Goal: Browse casually: Explore the website without a specific task or goal

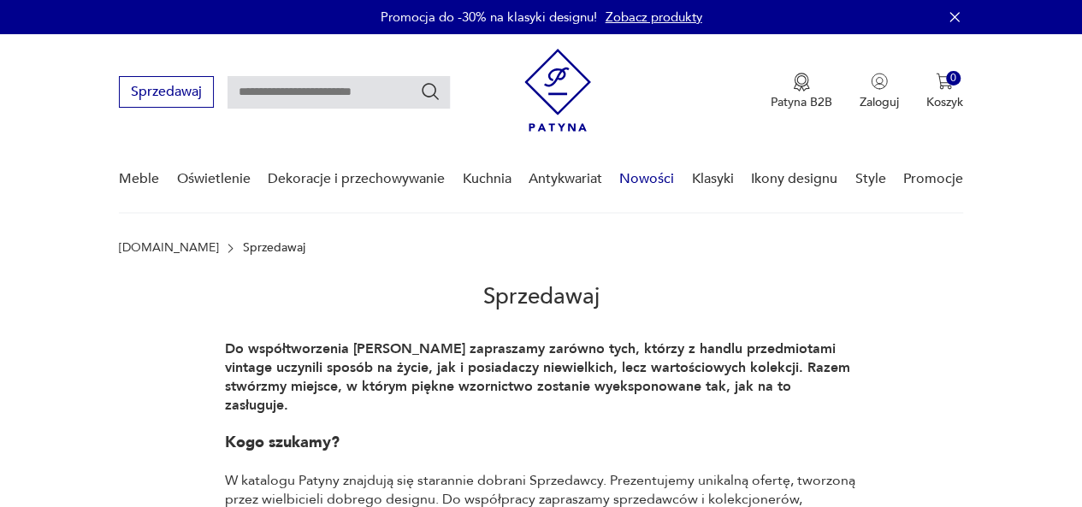
click at [648, 175] on link "Nowości" at bounding box center [646, 179] width 55 height 66
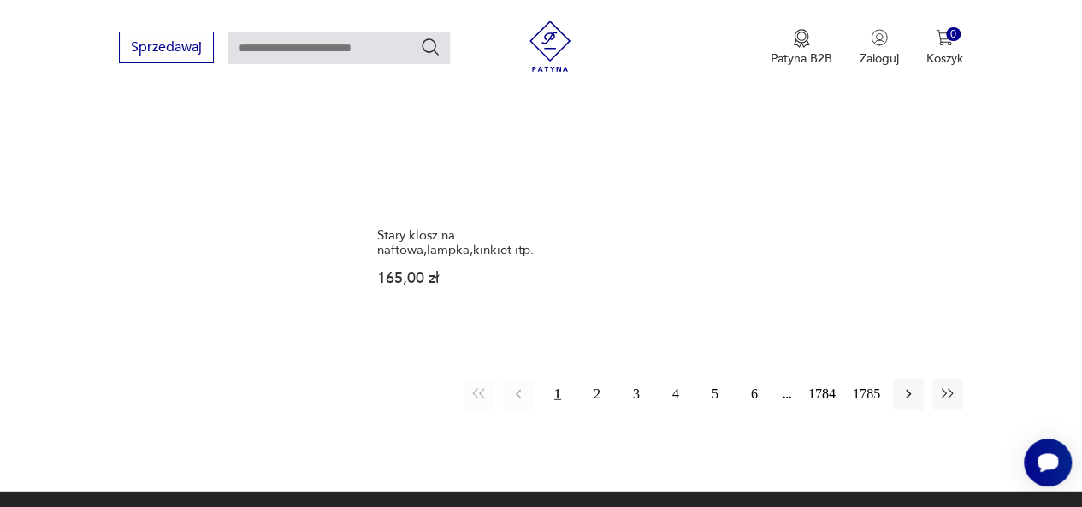
scroll to position [2225, 0]
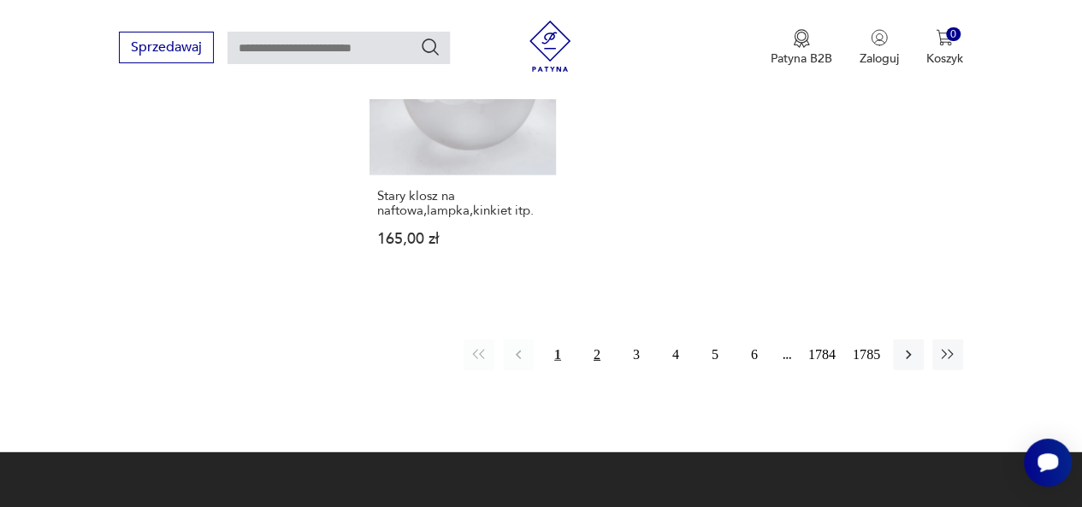
click at [592, 340] on button "2" at bounding box center [596, 354] width 31 height 31
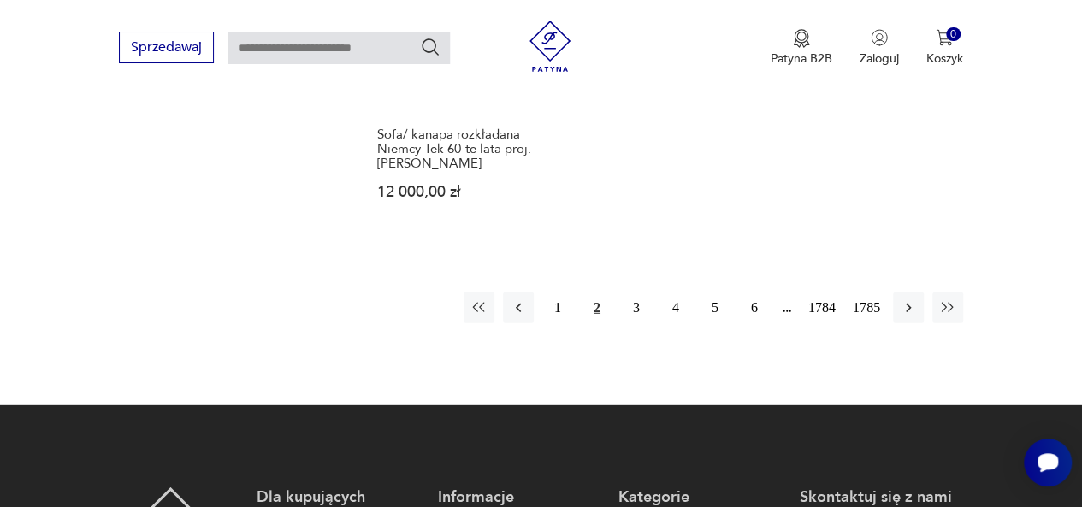
scroll to position [2273, 0]
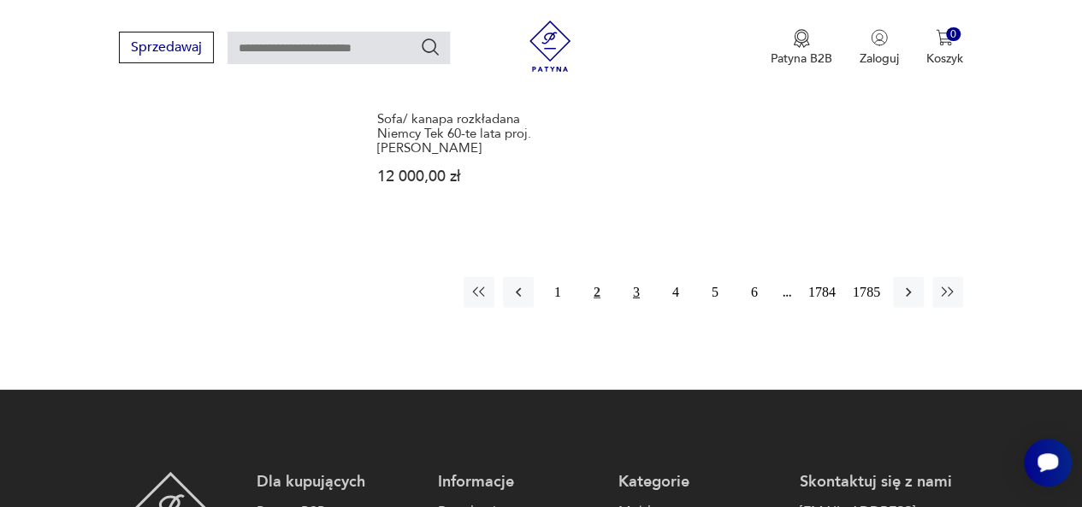
click at [635, 277] on button "3" at bounding box center [636, 292] width 31 height 31
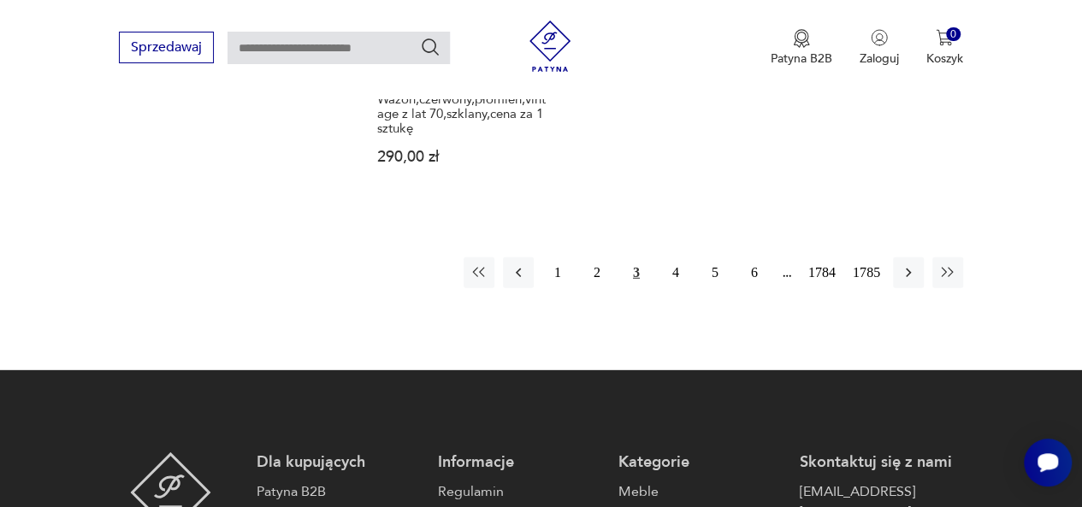
scroll to position [2358, 0]
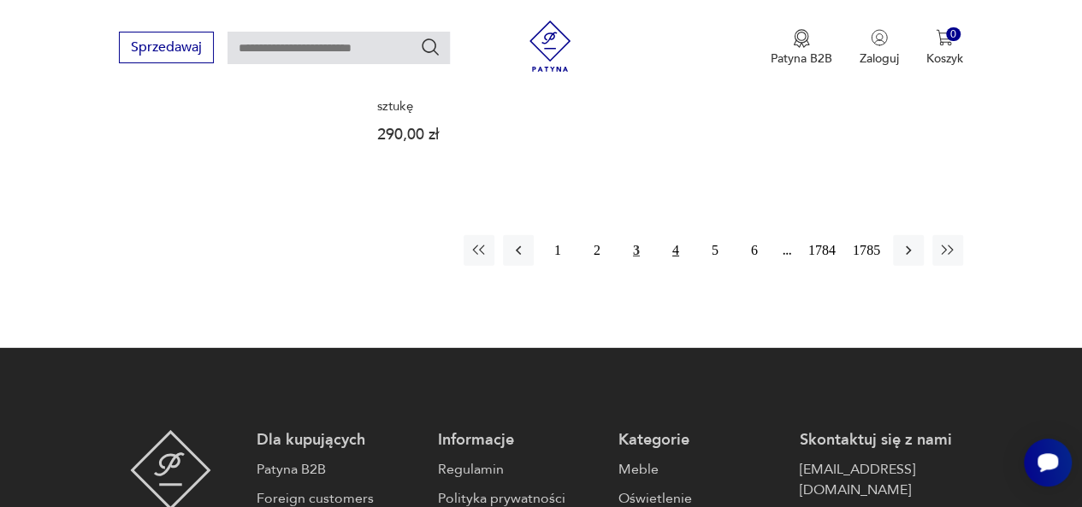
click at [676, 235] on button "4" at bounding box center [675, 250] width 31 height 31
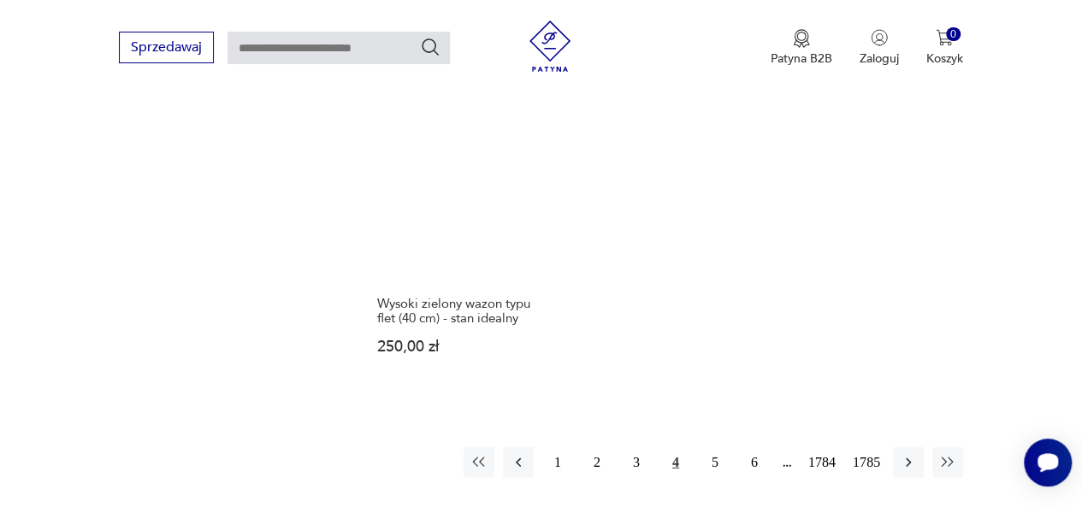
scroll to position [2273, 0]
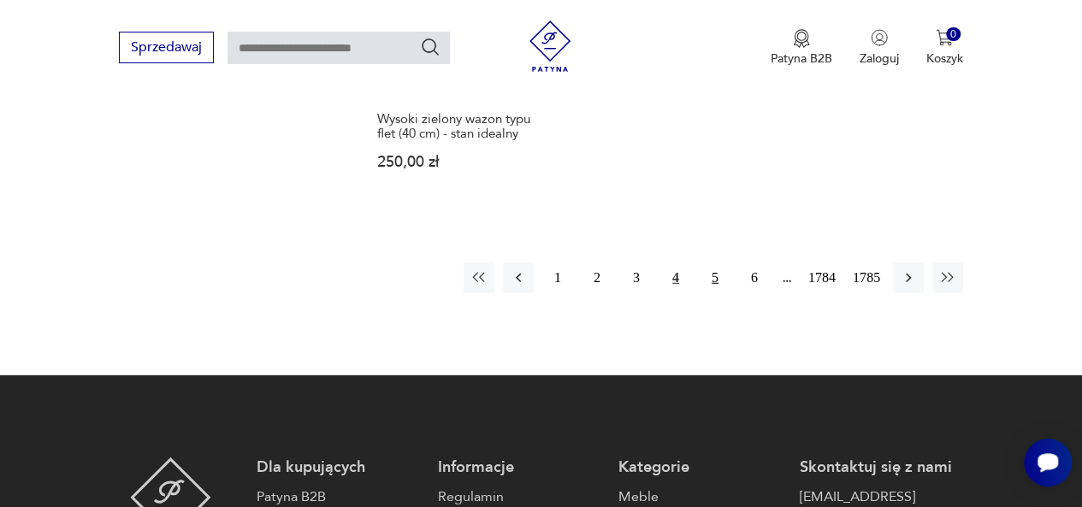
click at [718, 268] on button "5" at bounding box center [714, 278] width 31 height 31
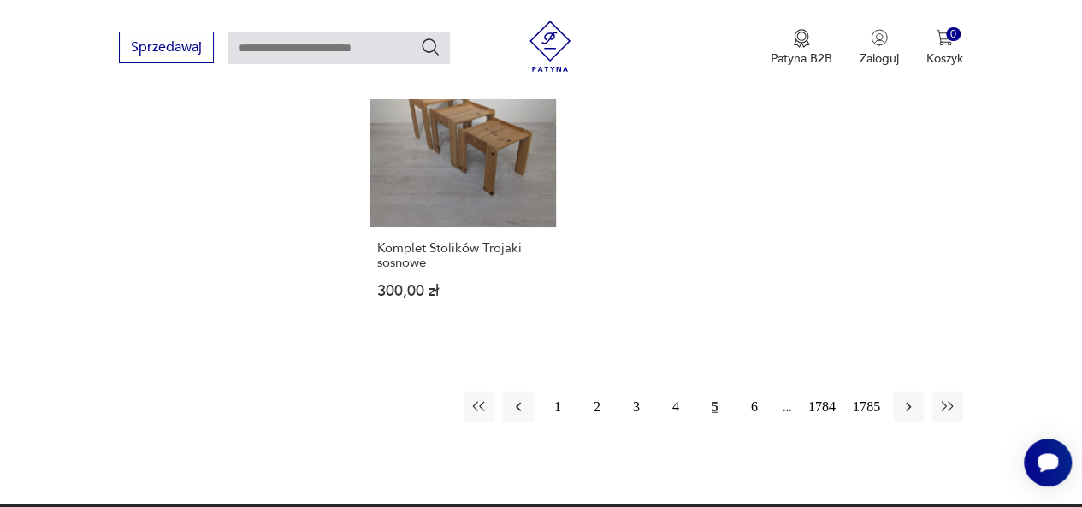
scroll to position [1760, 0]
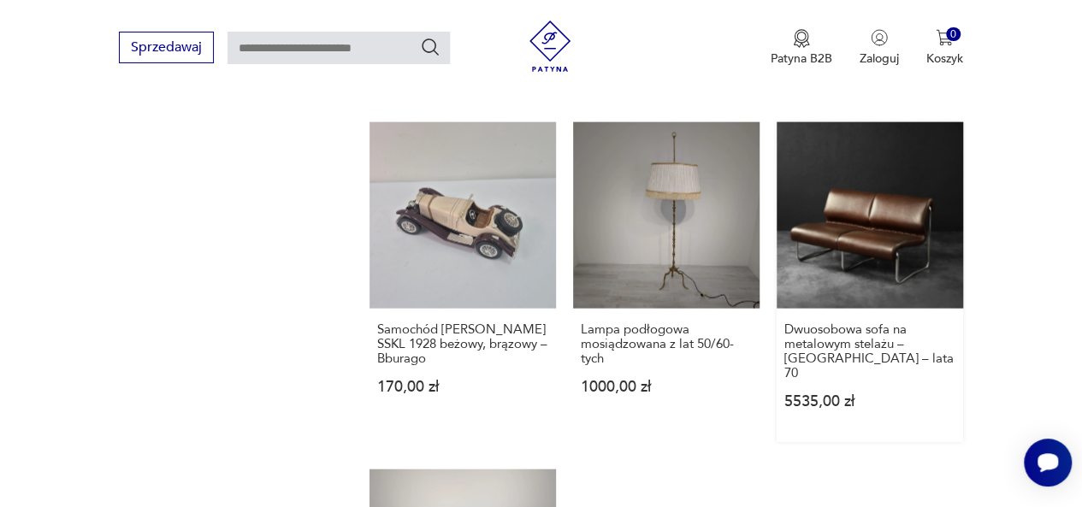
click at [889, 209] on link "Dwuosobowa sofa na metalowym stelażu – [GEOGRAPHIC_DATA] – lata 70 5535,00 zł" at bounding box center [869, 282] width 186 height 320
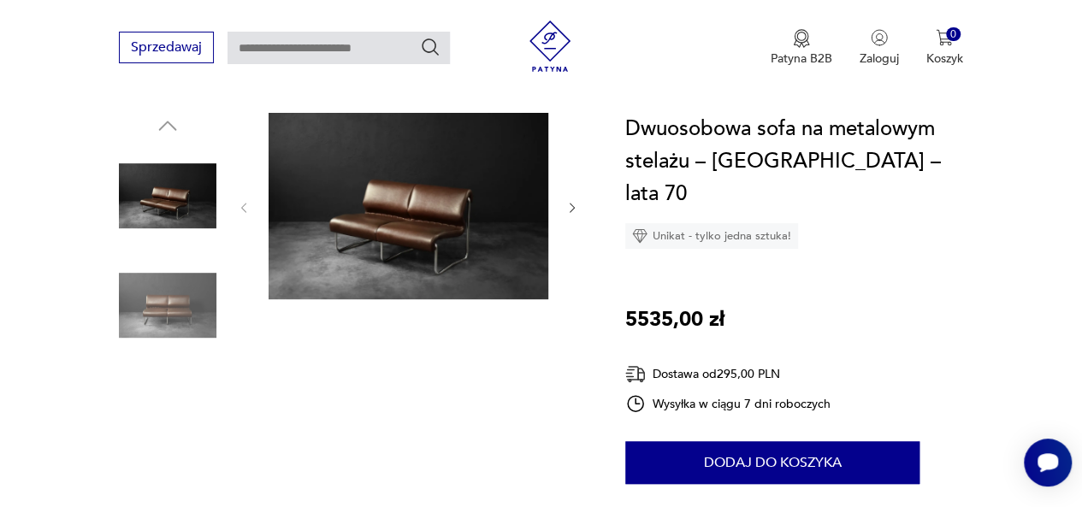
scroll to position [171, 0]
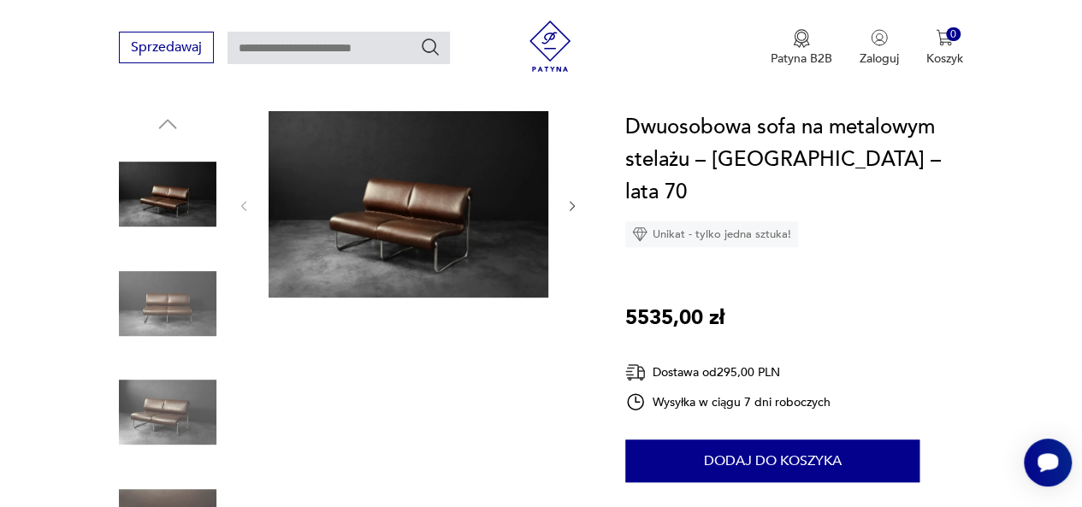
click at [173, 298] on img at bounding box center [167, 303] width 97 height 97
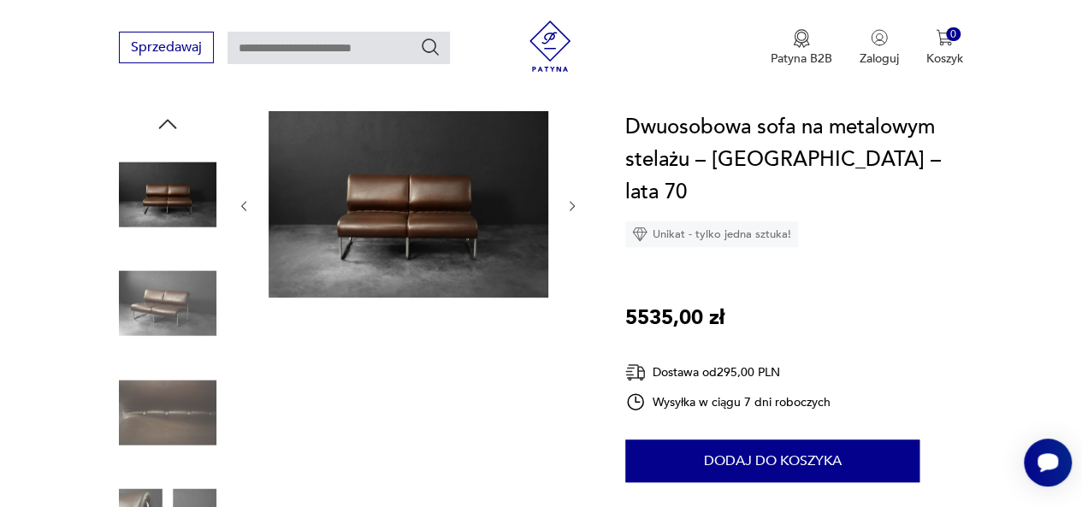
click at [174, 391] on img at bounding box center [167, 411] width 97 height 97
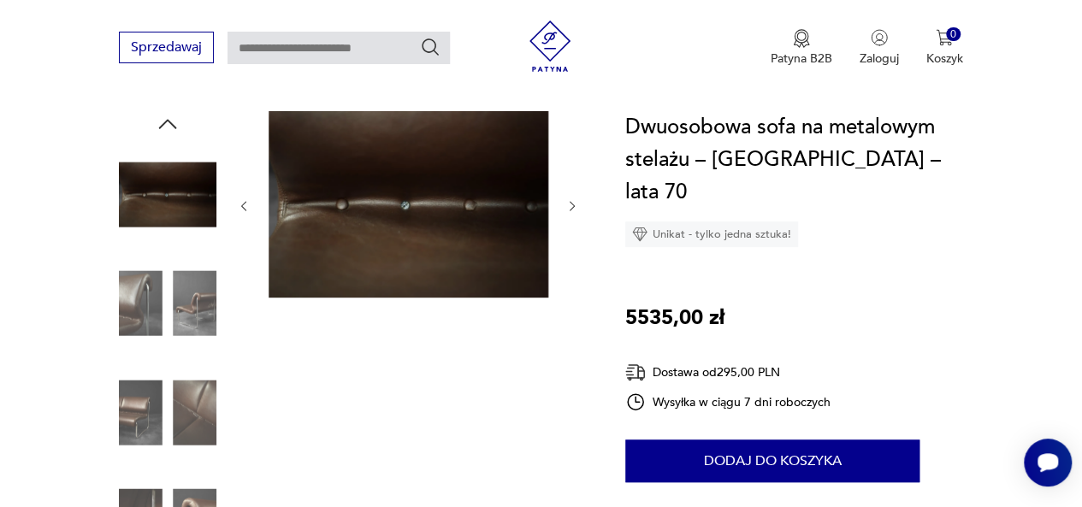
click at [178, 425] on img at bounding box center [167, 411] width 97 height 97
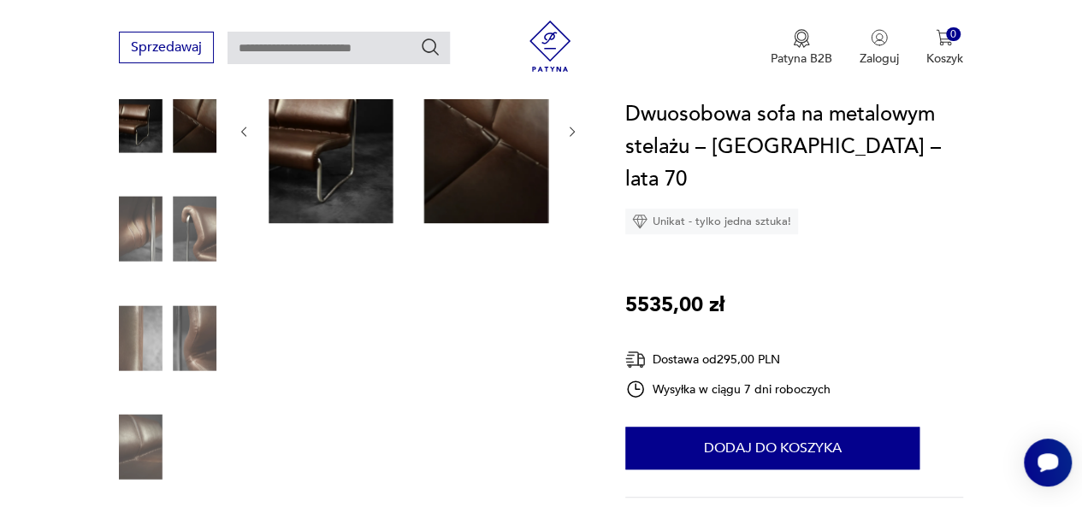
scroll to position [342, 0]
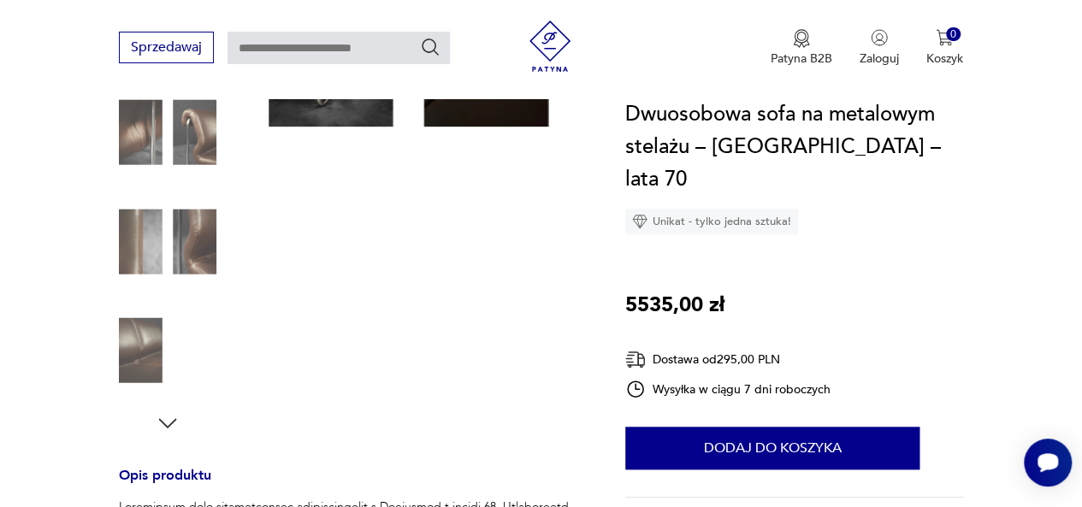
click at [142, 360] on img at bounding box center [167, 350] width 97 height 97
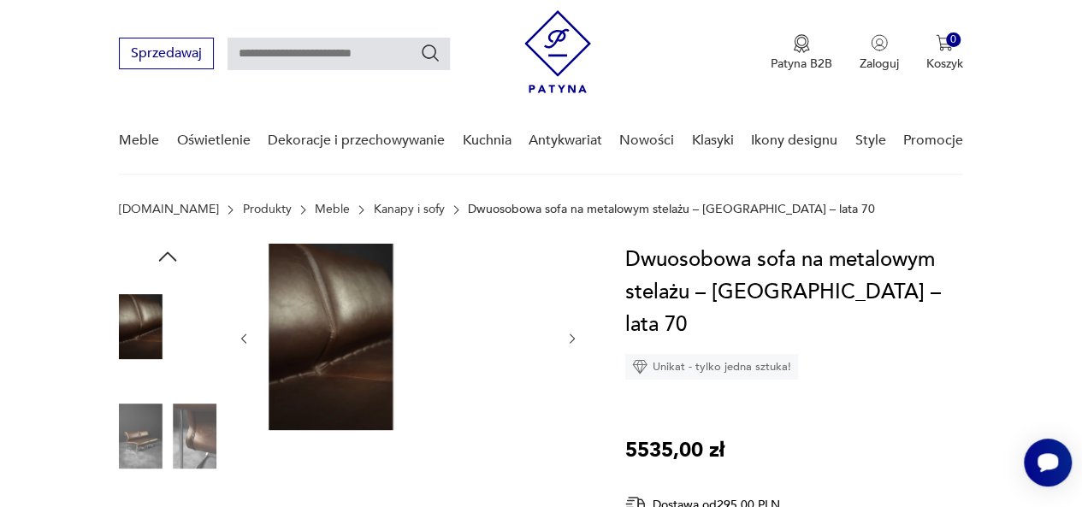
scroll to position [0, 0]
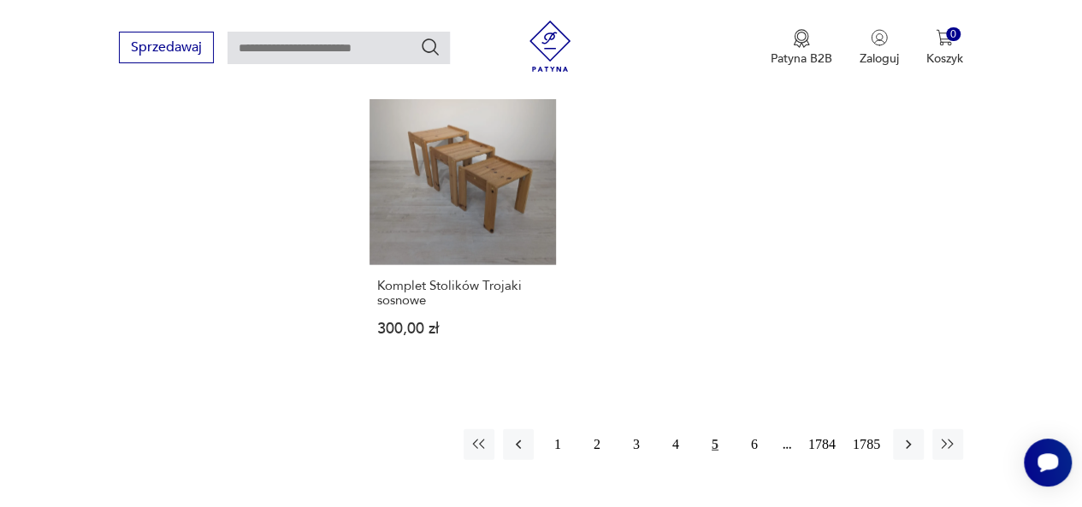
scroll to position [2152, 0]
click at [759, 427] on button "6" at bounding box center [754, 442] width 31 height 31
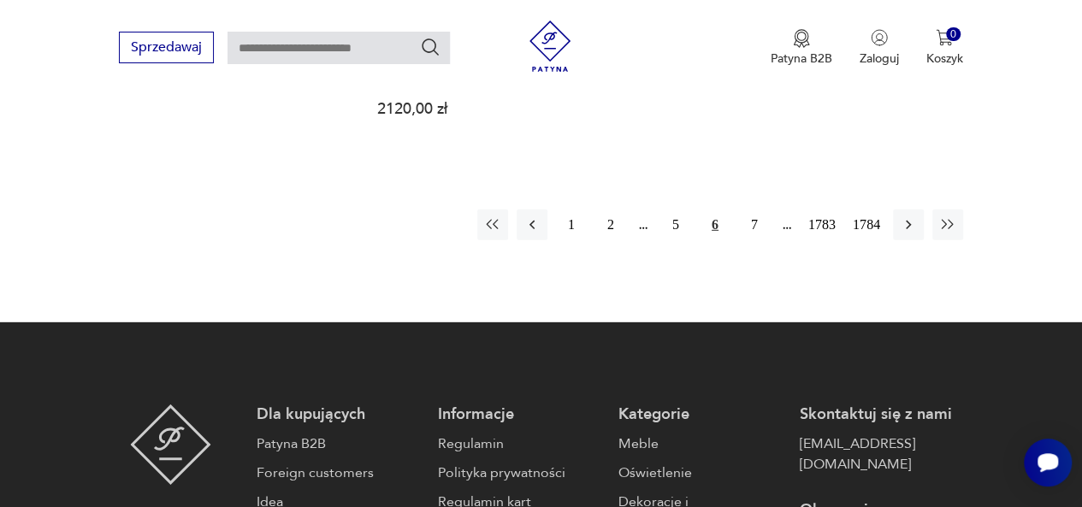
scroll to position [2444, 0]
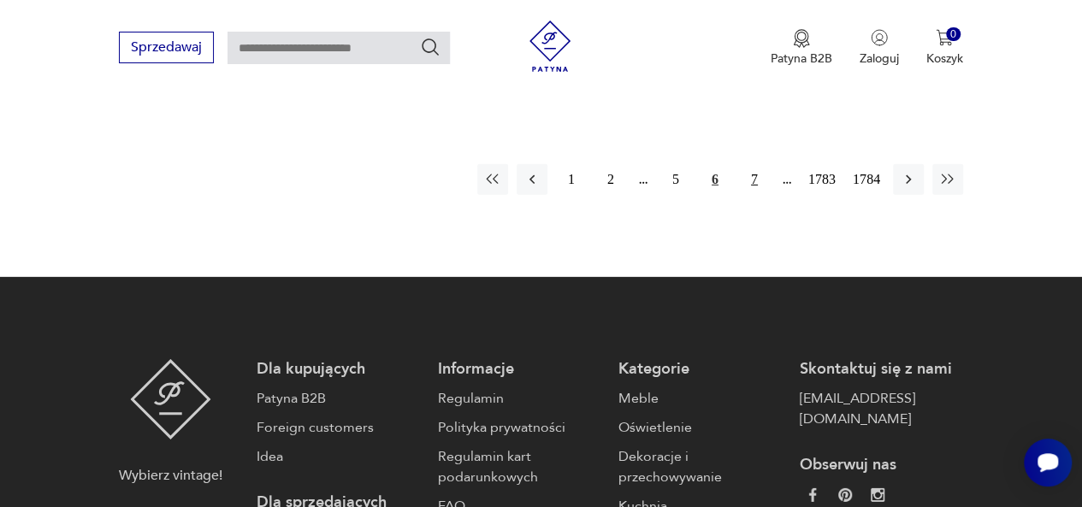
click at [754, 168] on button "7" at bounding box center [754, 179] width 31 height 31
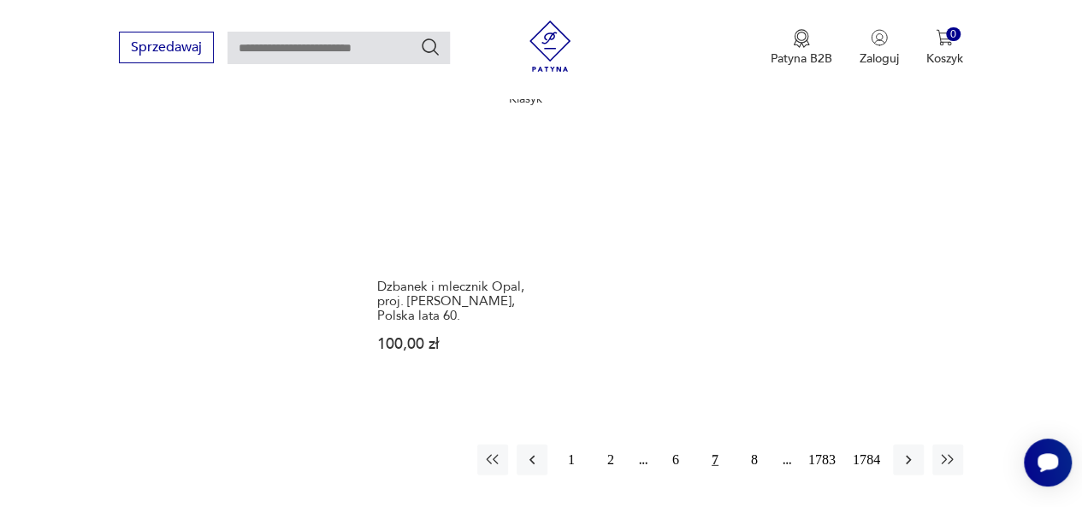
scroll to position [2273, 0]
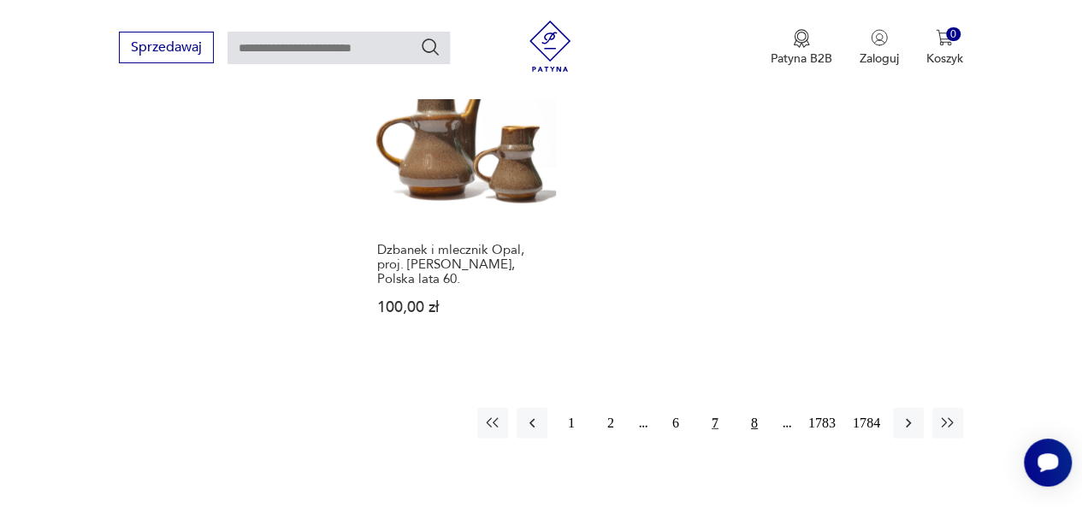
click at [754, 408] on button "8" at bounding box center [754, 423] width 31 height 31
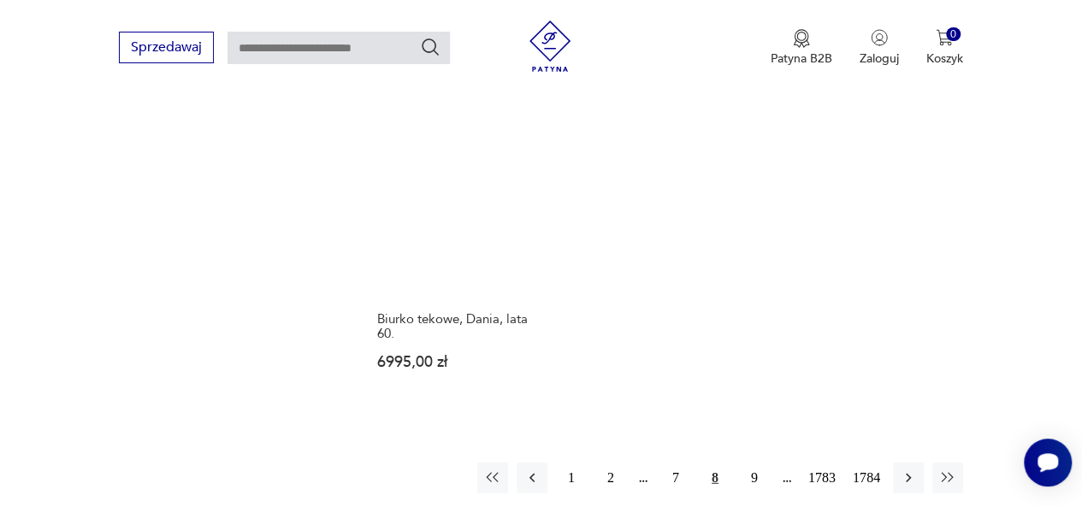
scroll to position [2273, 0]
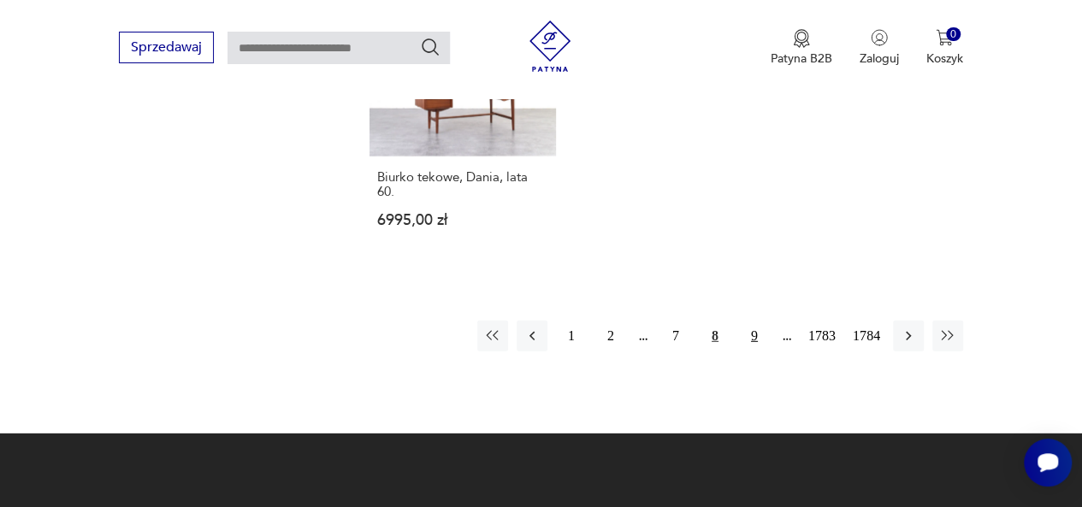
click at [752, 321] on button "9" at bounding box center [754, 336] width 31 height 31
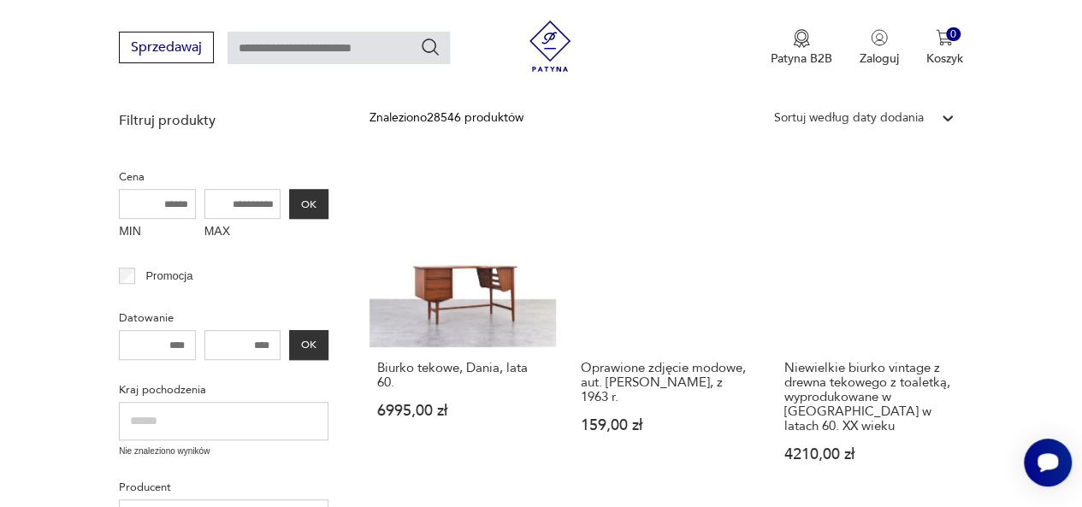
scroll to position [392, 0]
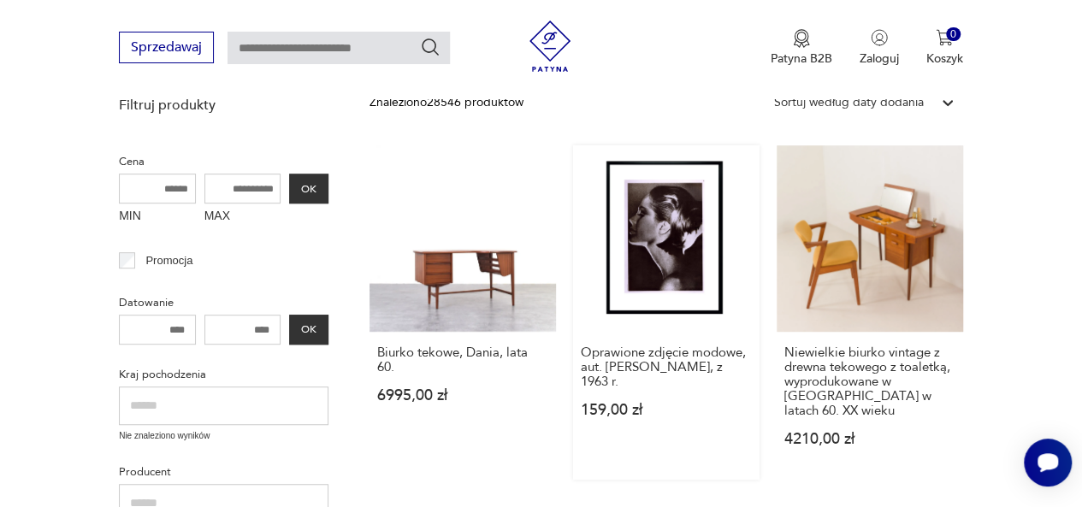
click at [681, 233] on link "Oprawione zdjęcie modowe, aut. [PERSON_NAME], z 1963 r. 159,00 zł" at bounding box center [666, 312] width 186 height 334
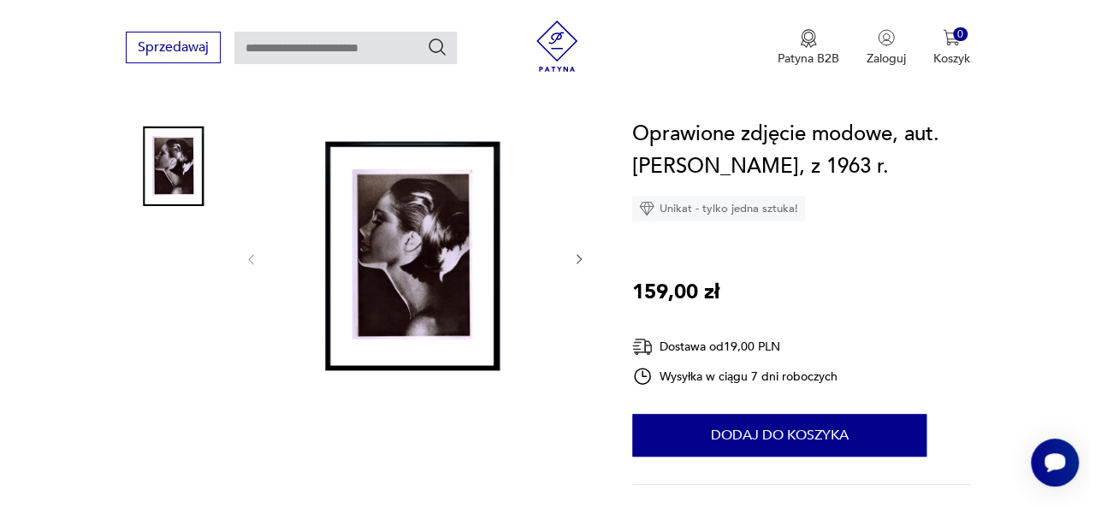
scroll to position [171, 0]
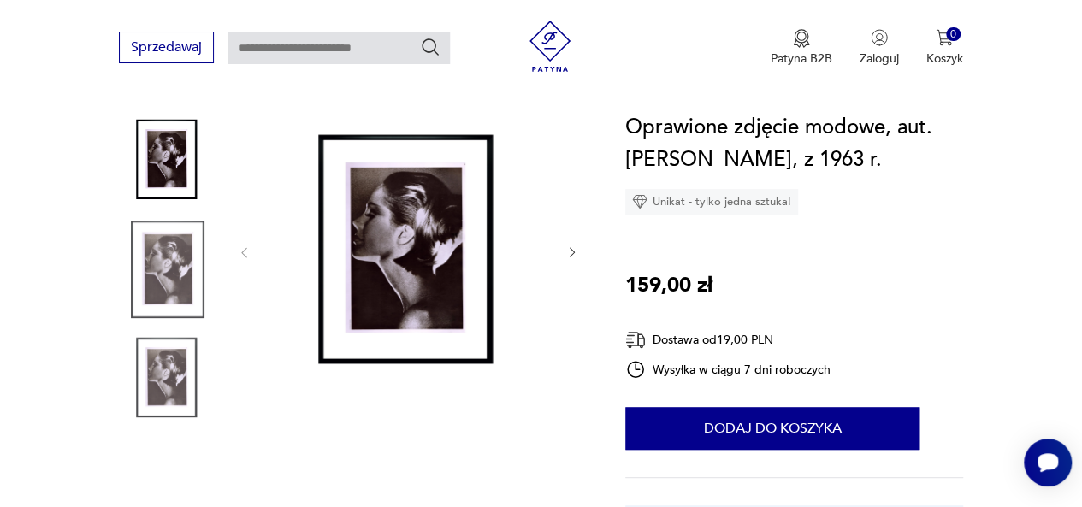
click at [175, 254] on img at bounding box center [167, 269] width 97 height 97
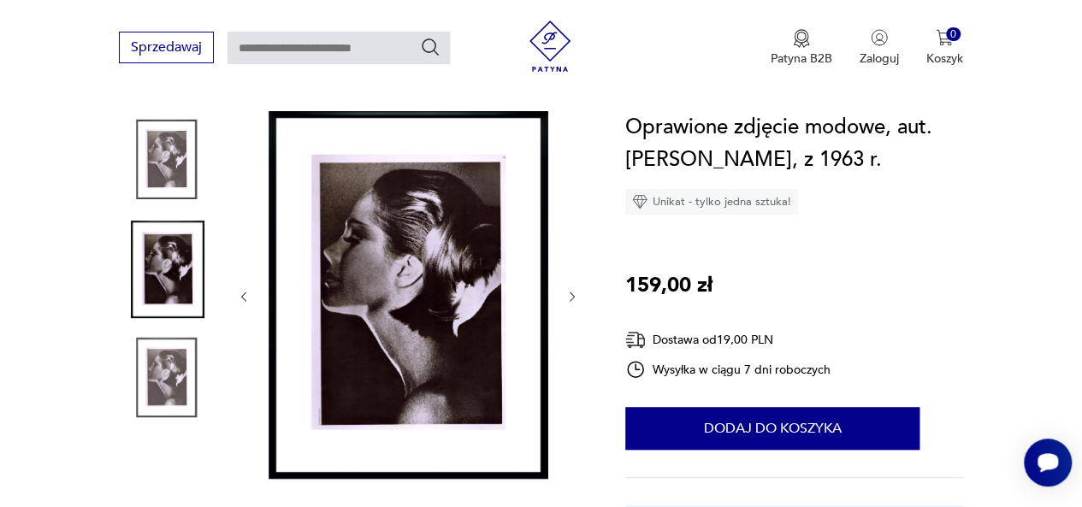
click at [174, 374] on img at bounding box center [167, 377] width 97 height 97
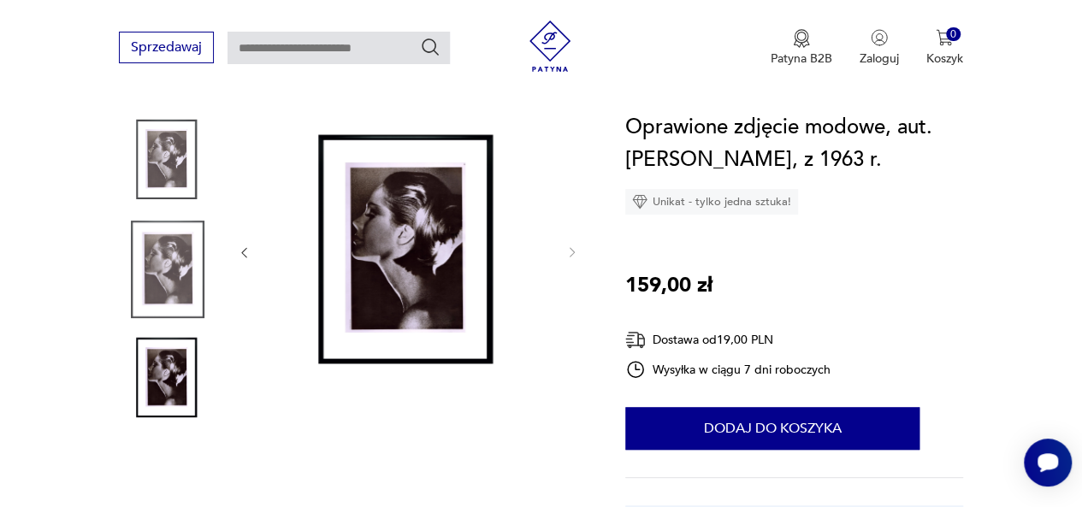
click at [434, 224] on img at bounding box center [409, 251] width 280 height 280
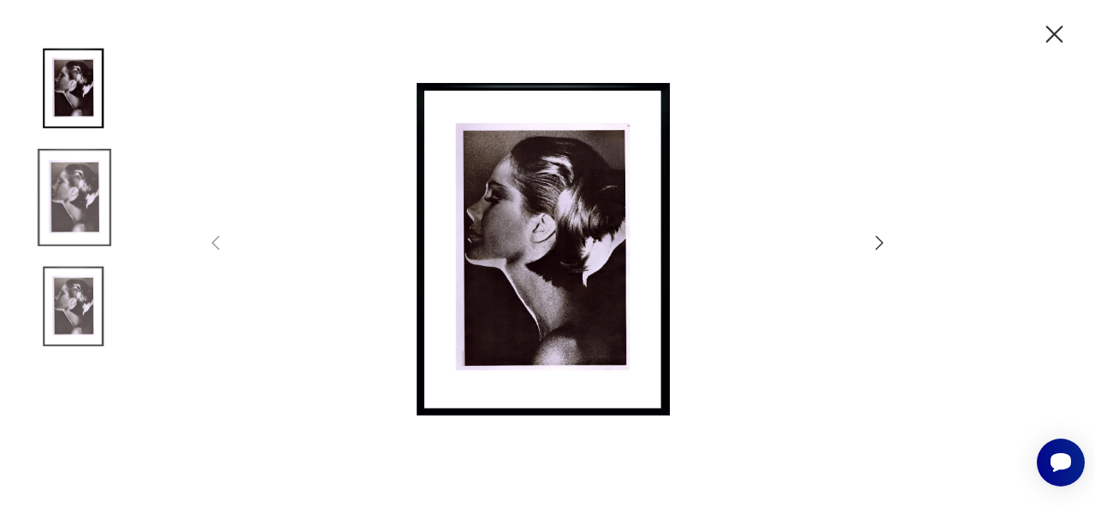
click at [520, 232] on img at bounding box center [547, 251] width 609 height 405
click at [550, 239] on img at bounding box center [547, 251] width 609 height 405
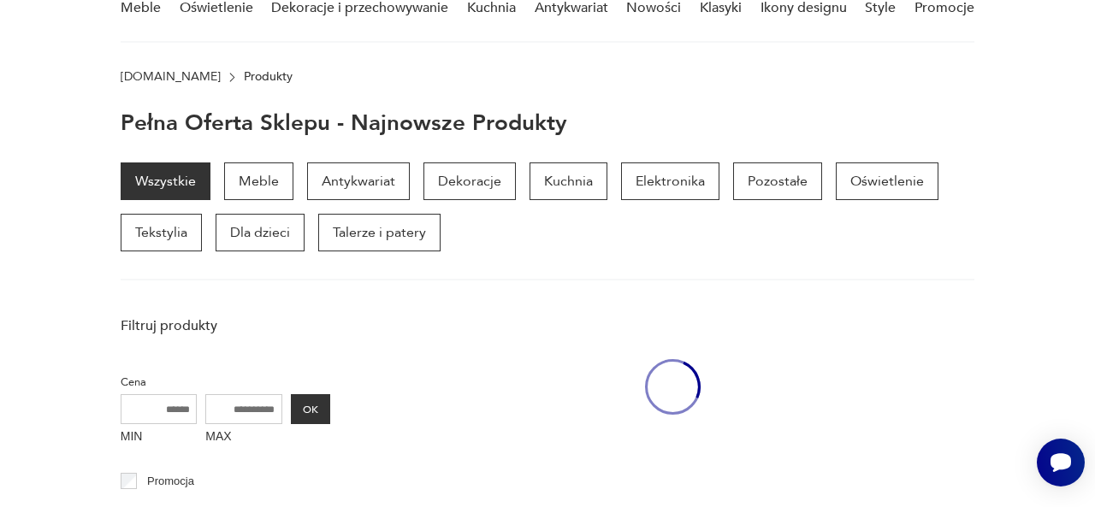
scroll to position [376, 0]
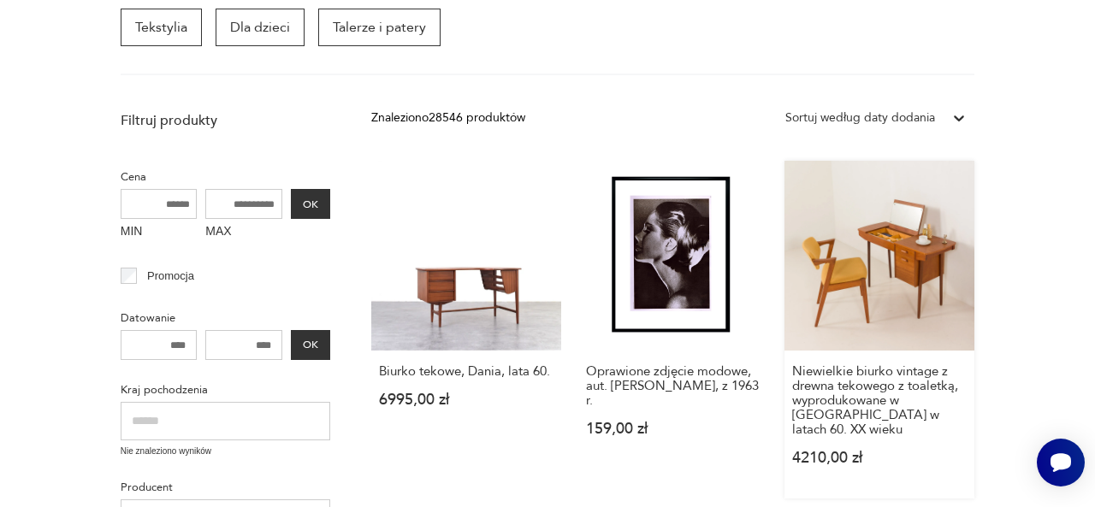
click at [865, 274] on link "Niewielkie biurko vintage z drewna tekowego z toaletką, wyprodukowane w [GEOGRA…" at bounding box center [879, 330] width 190 height 338
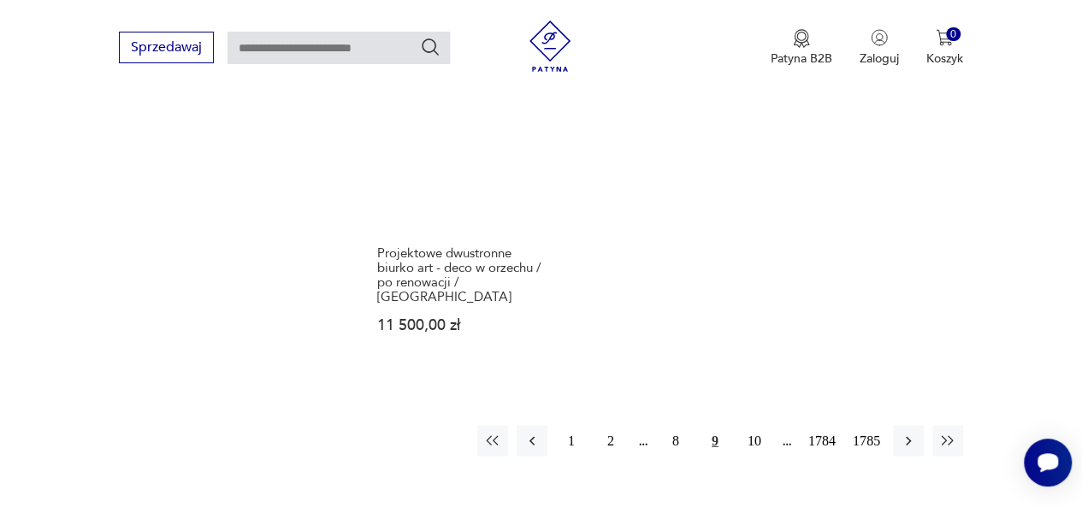
scroll to position [2256, 0]
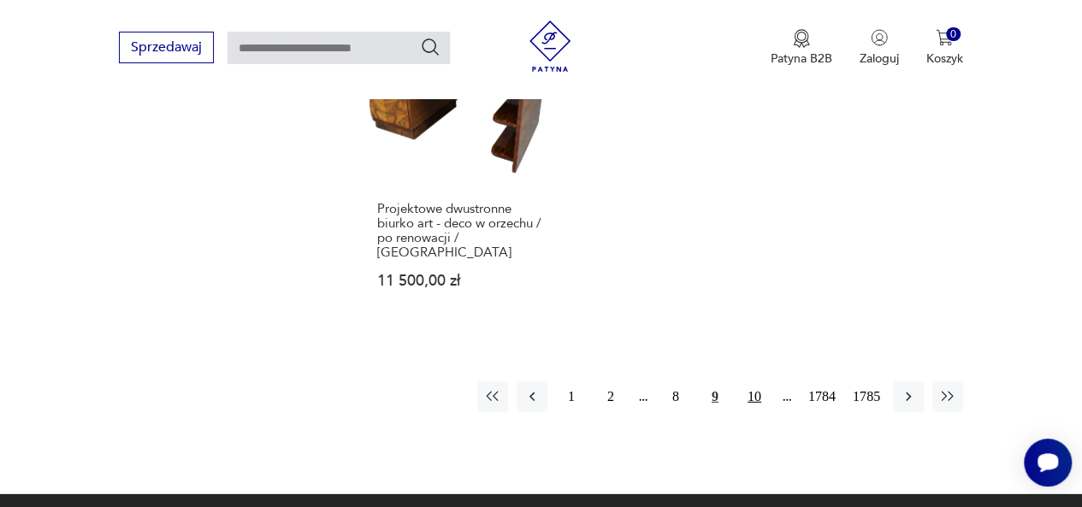
click at [753, 381] on button "10" at bounding box center [754, 396] width 31 height 31
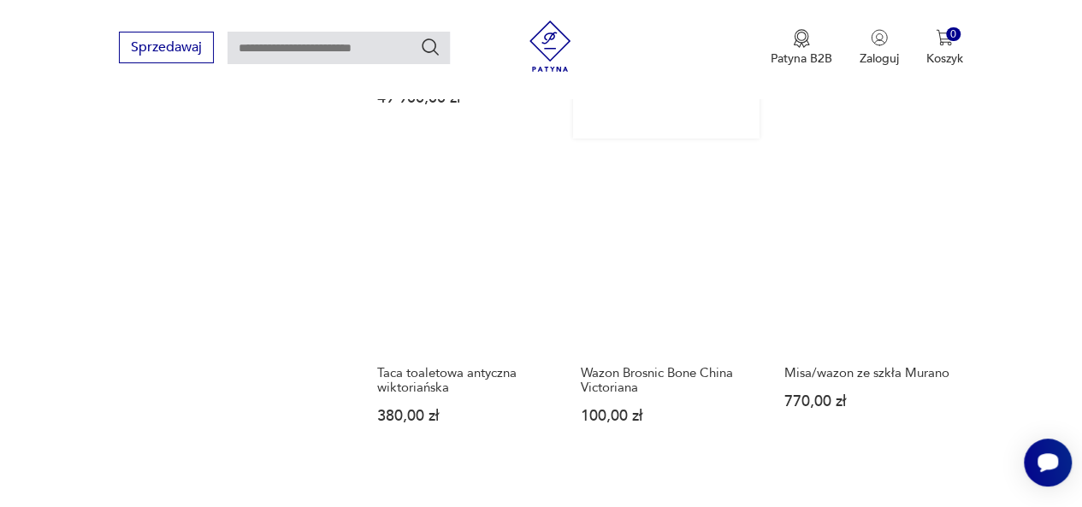
scroll to position [1760, 0]
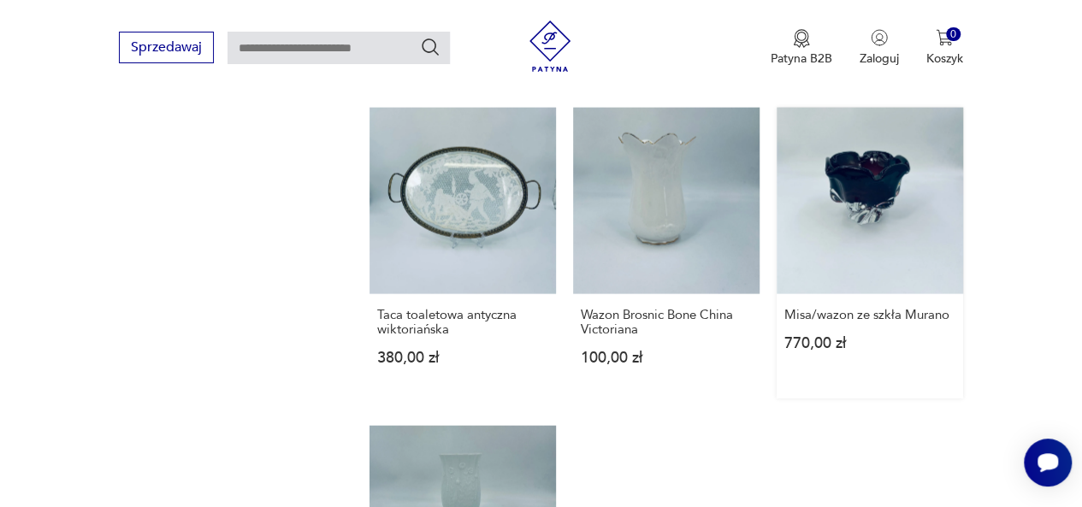
click at [875, 185] on link "Misa/wazon ze szkła Murano 770,00 zł" at bounding box center [869, 253] width 186 height 291
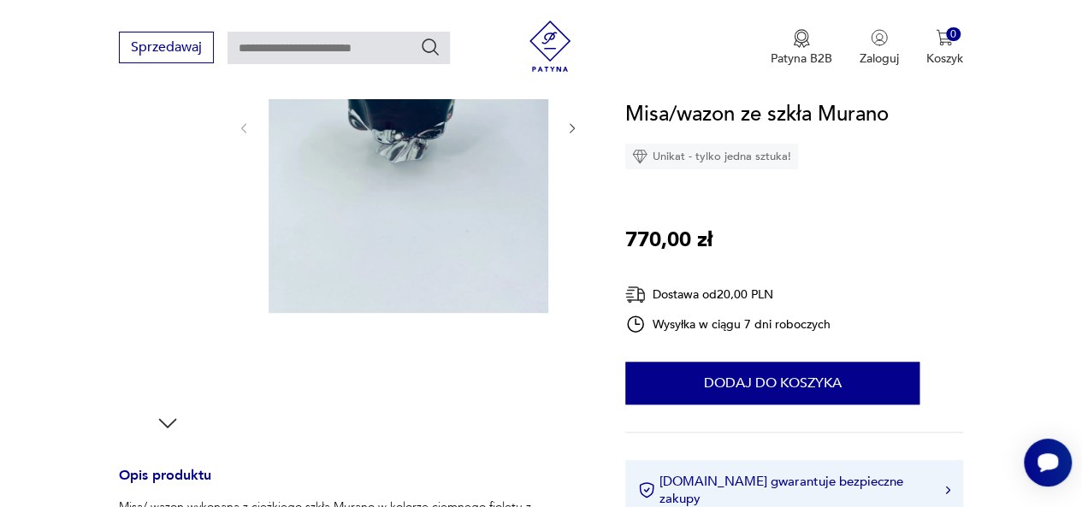
scroll to position [171, 0]
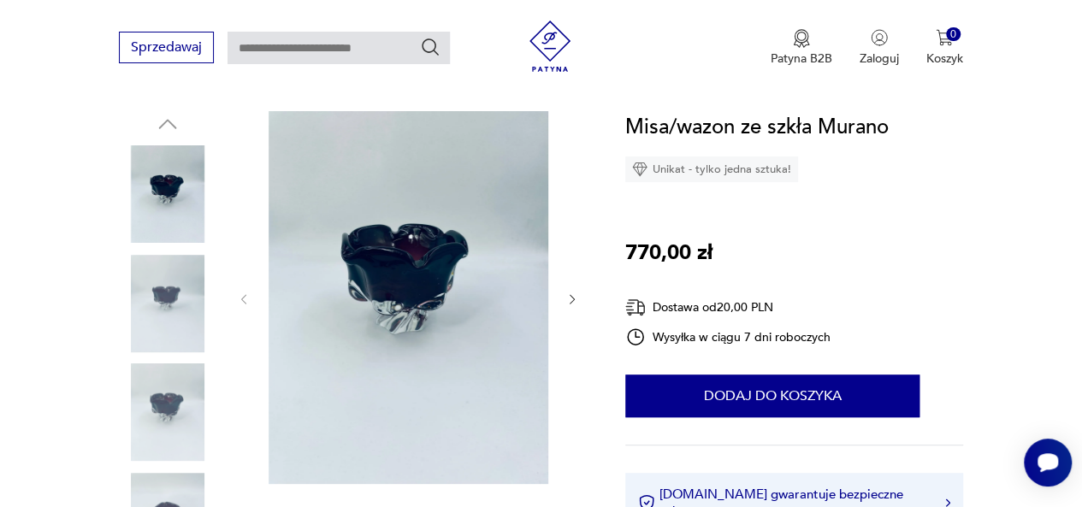
click at [446, 286] on img at bounding box center [409, 297] width 280 height 373
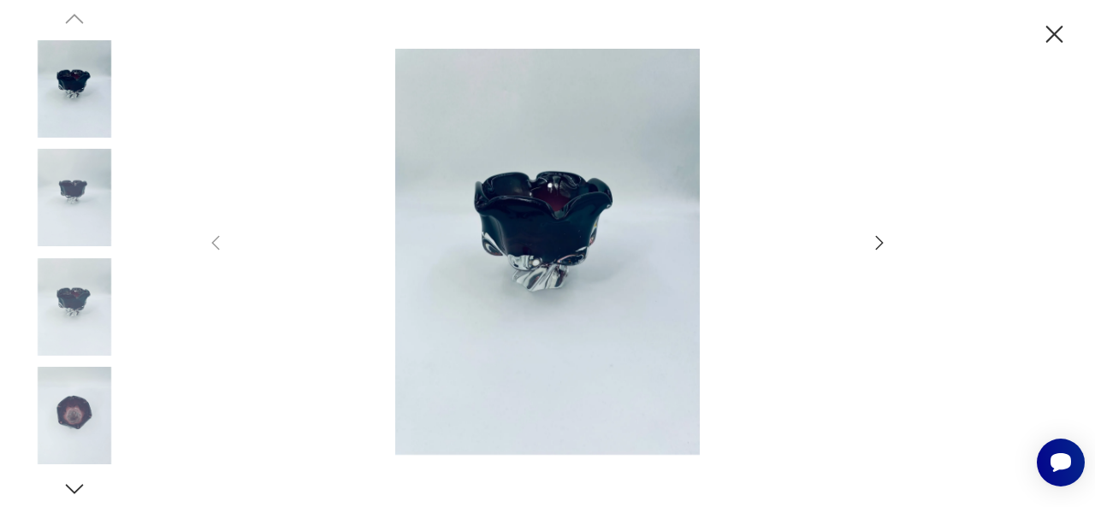
click at [566, 273] on img at bounding box center [547, 251] width 609 height 405
click at [882, 247] on icon "button" at bounding box center [879, 243] width 21 height 21
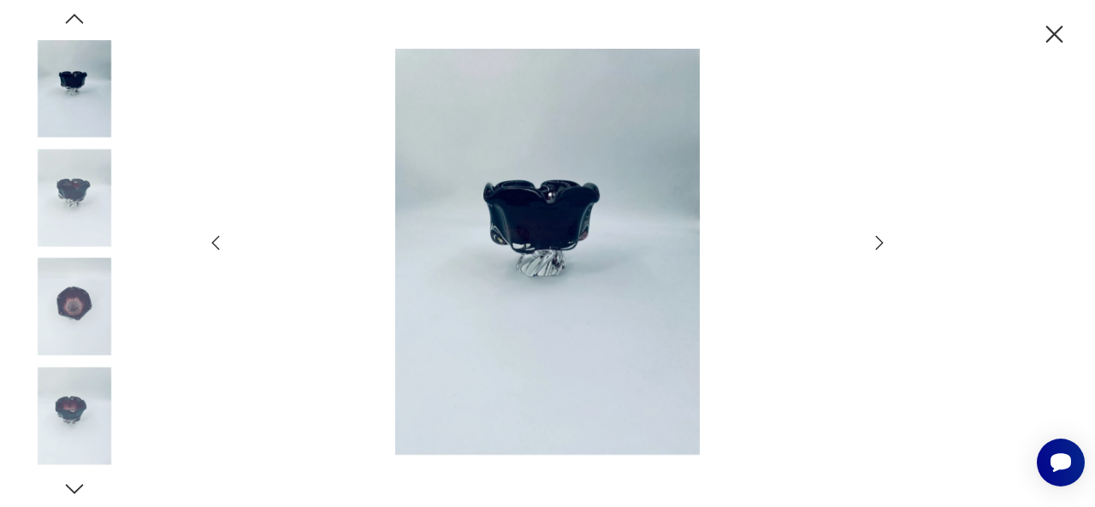
click at [879, 244] on icon "button" at bounding box center [879, 243] width 21 height 21
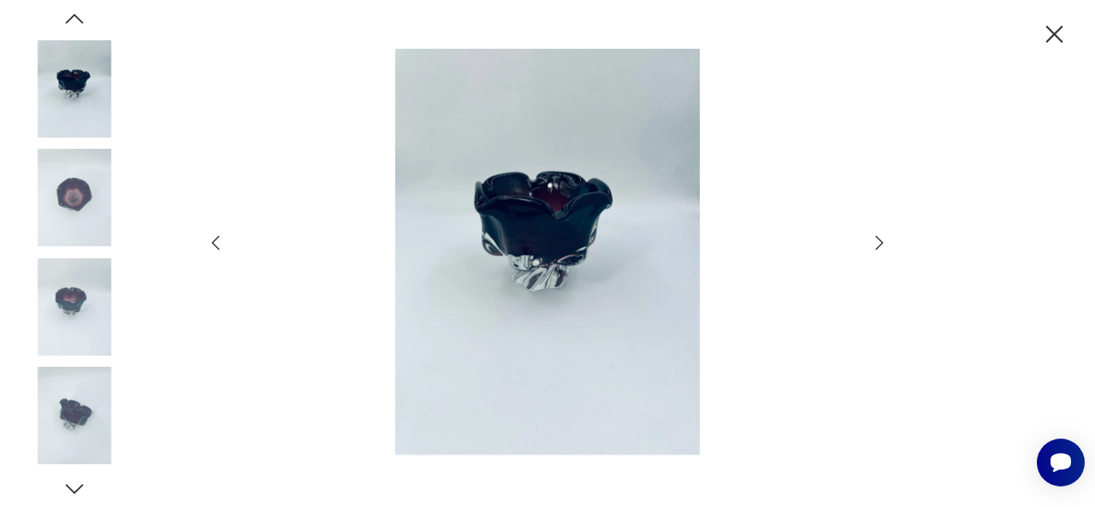
click at [878, 242] on icon "button" at bounding box center [879, 243] width 21 height 21
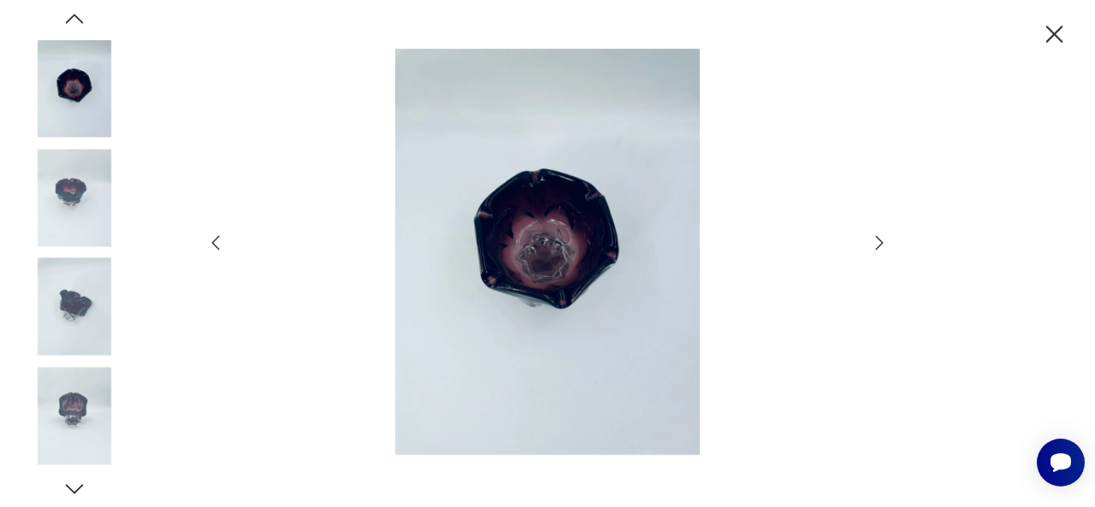
click at [877, 242] on icon "button" at bounding box center [879, 243] width 21 height 21
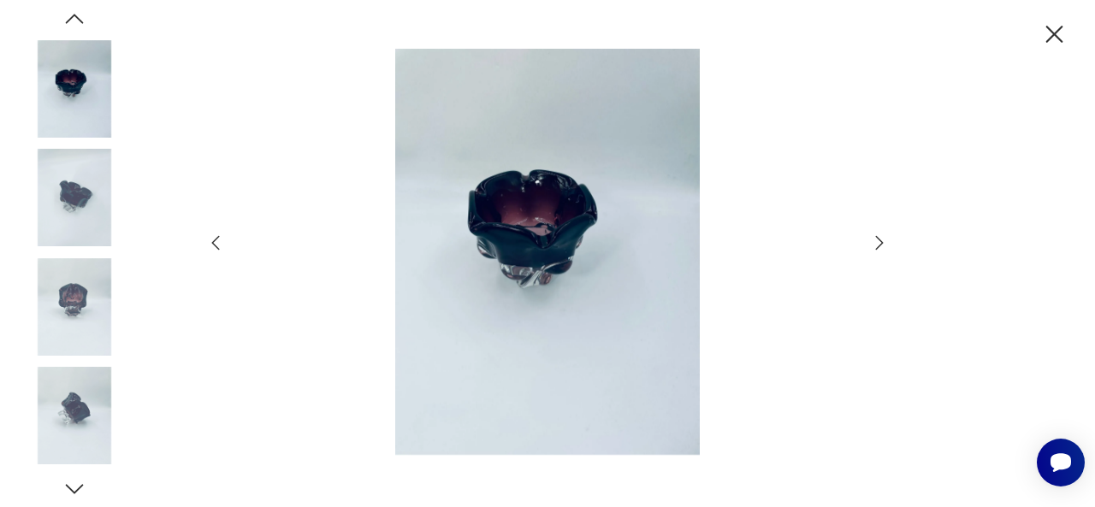
click at [876, 242] on icon "button" at bounding box center [879, 243] width 21 height 21
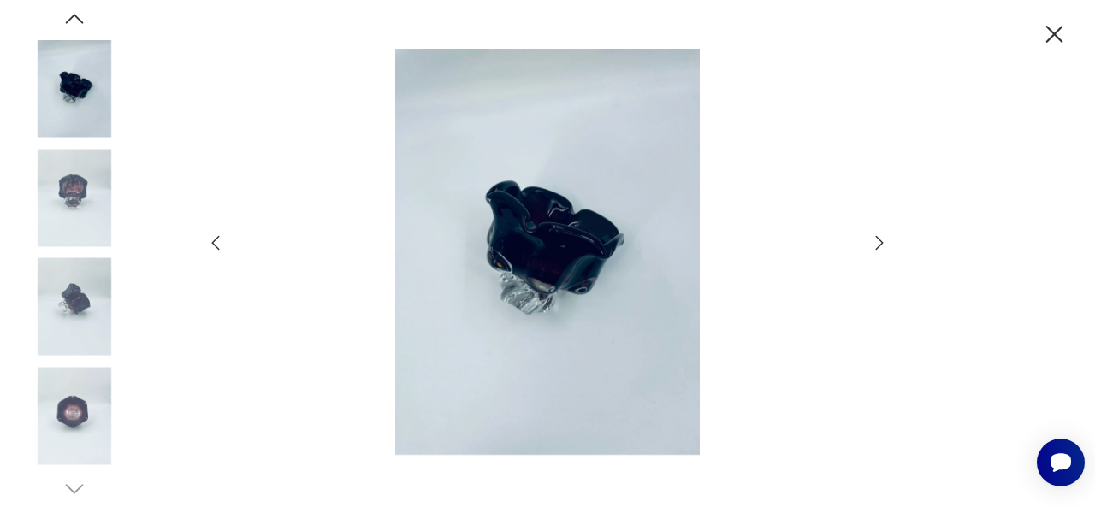
click at [876, 242] on icon "button" at bounding box center [879, 243] width 21 height 21
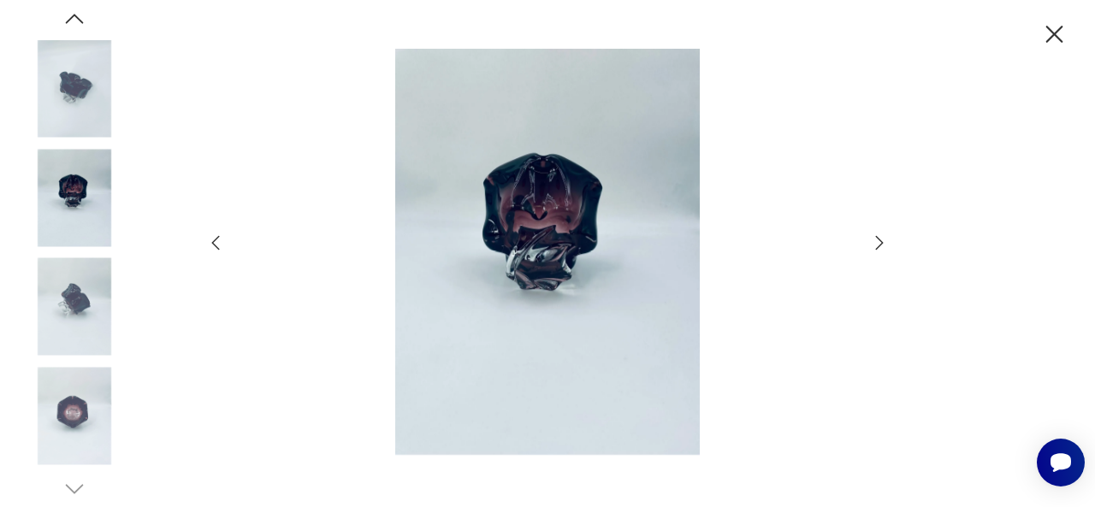
click at [876, 242] on icon "button" at bounding box center [879, 243] width 21 height 21
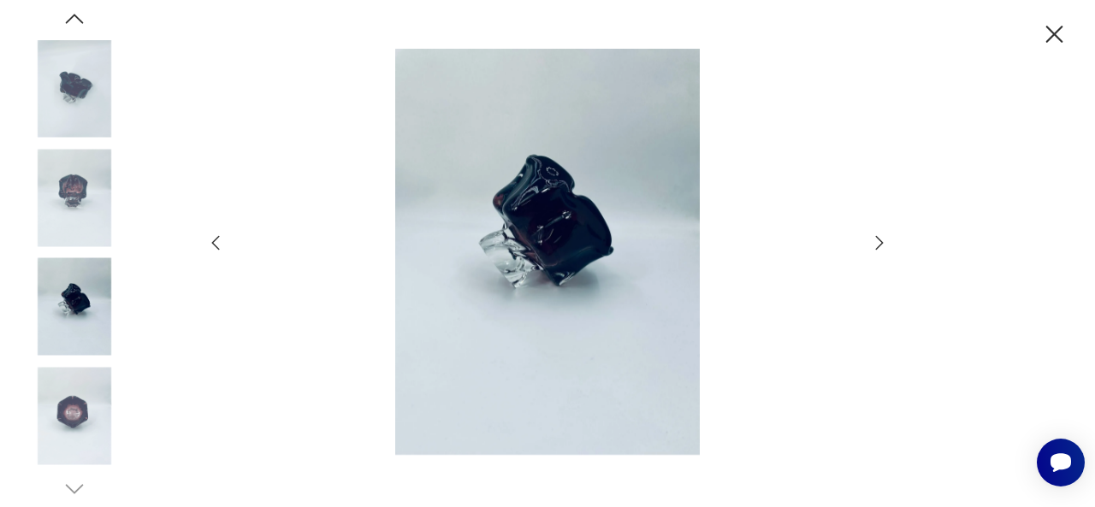
click at [876, 242] on icon "button" at bounding box center [879, 243] width 21 height 21
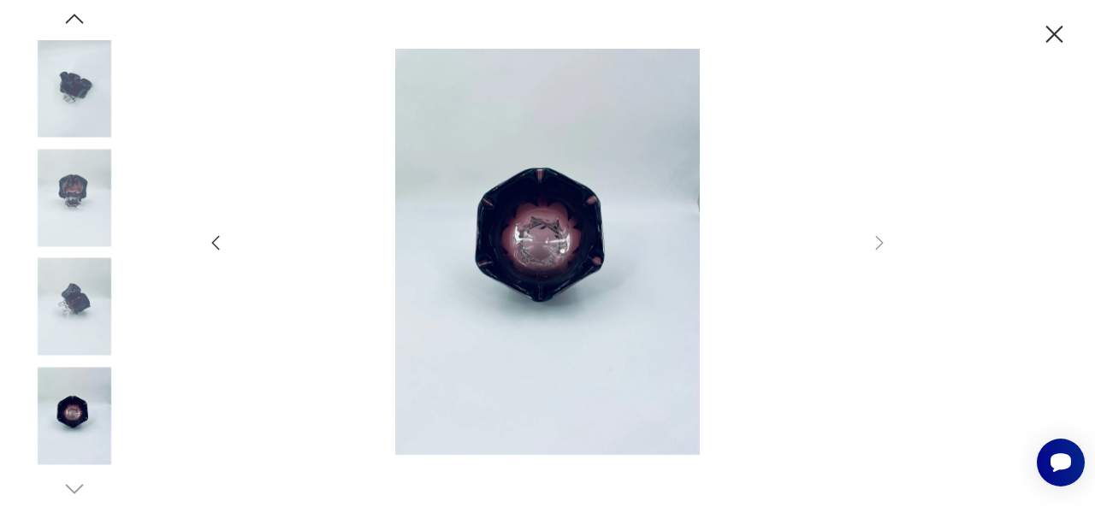
click at [1042, 40] on icon "button" at bounding box center [1054, 35] width 30 height 30
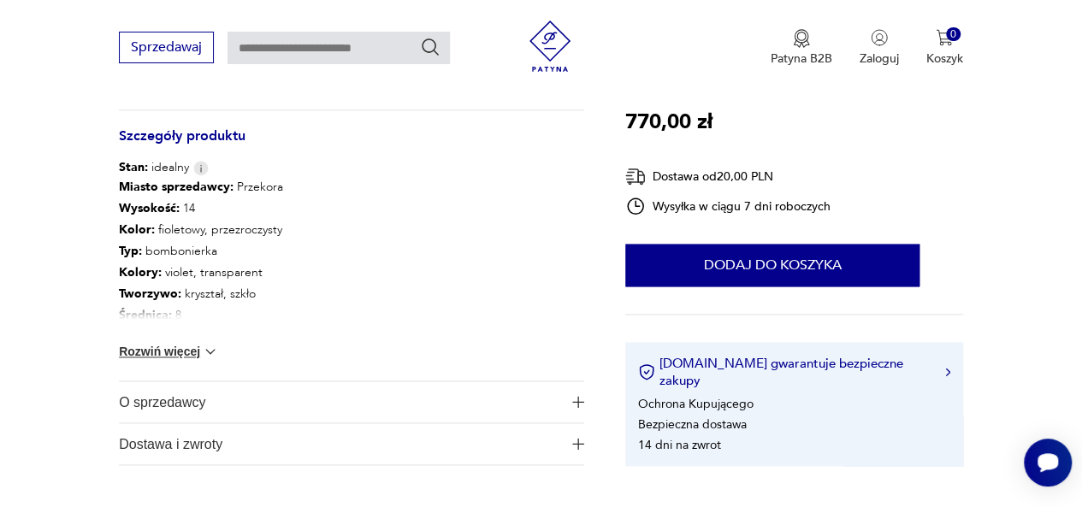
scroll to position [941, 0]
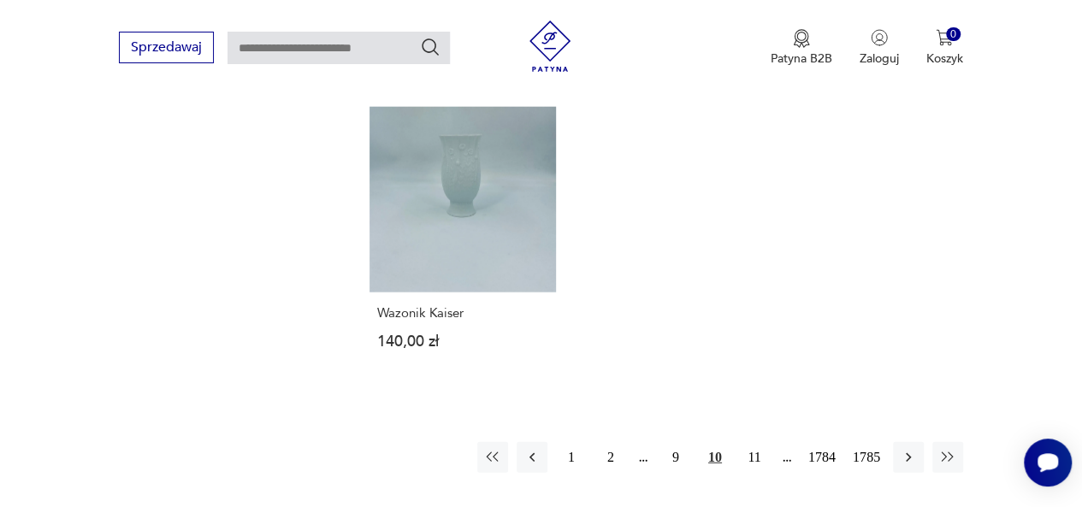
scroll to position [2238, 0]
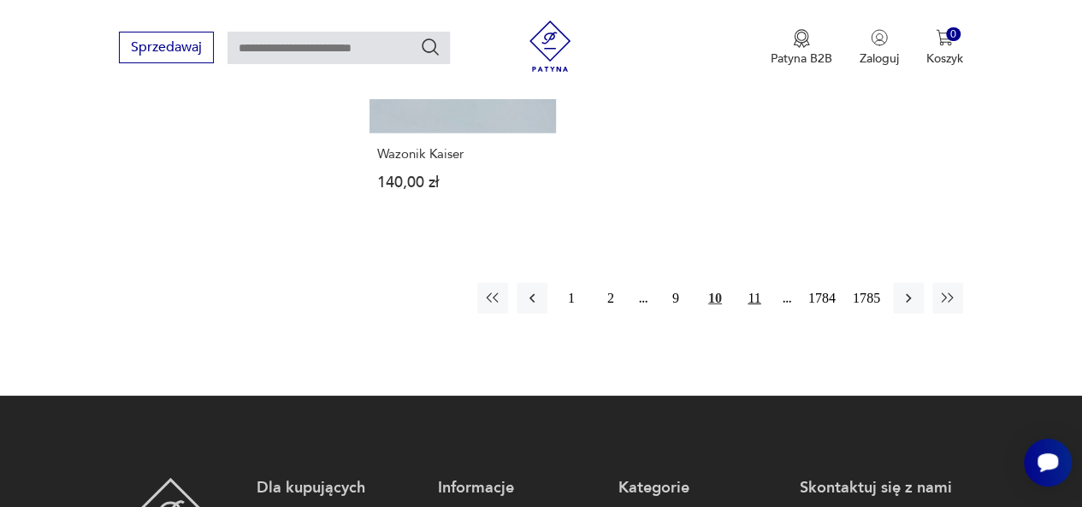
click at [761, 297] on button "11" at bounding box center [754, 298] width 31 height 31
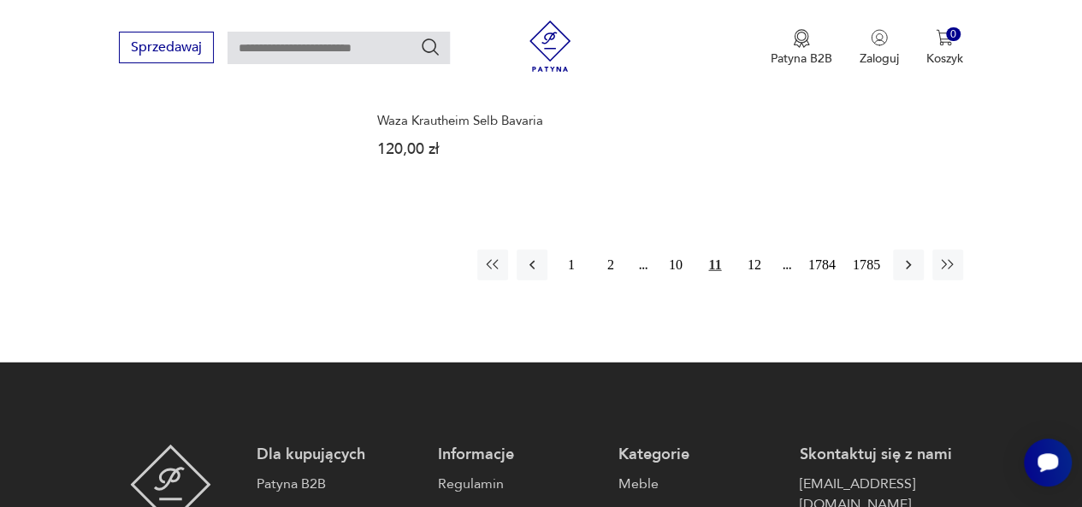
scroll to position [2273, 0]
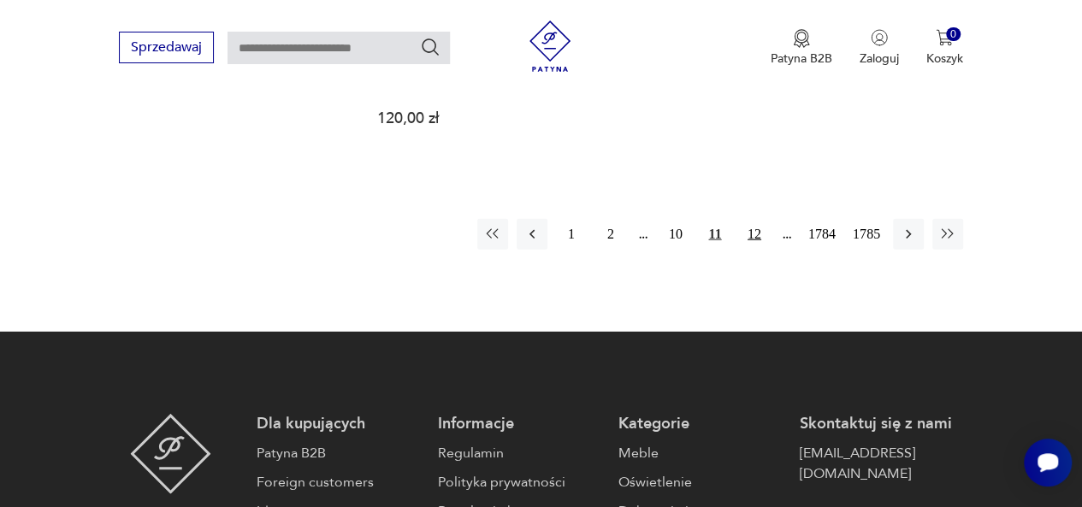
click at [757, 219] on button "12" at bounding box center [754, 234] width 31 height 31
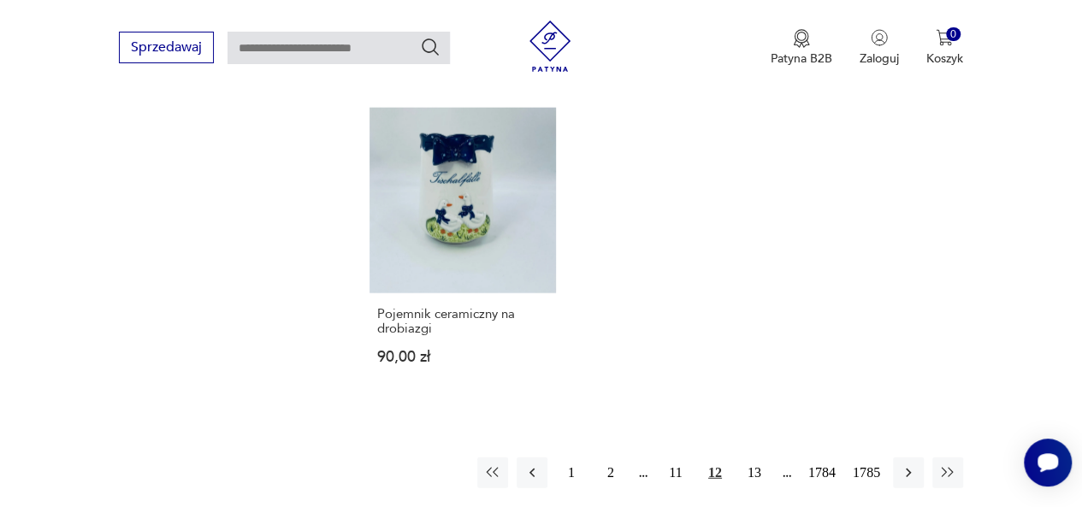
scroll to position [2102, 0]
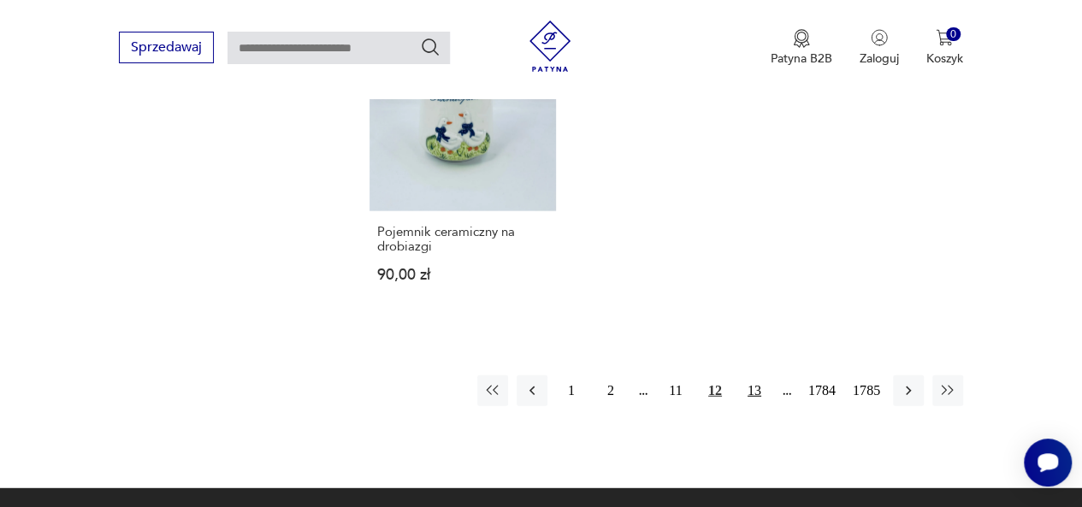
click at [756, 389] on button "13" at bounding box center [754, 390] width 31 height 31
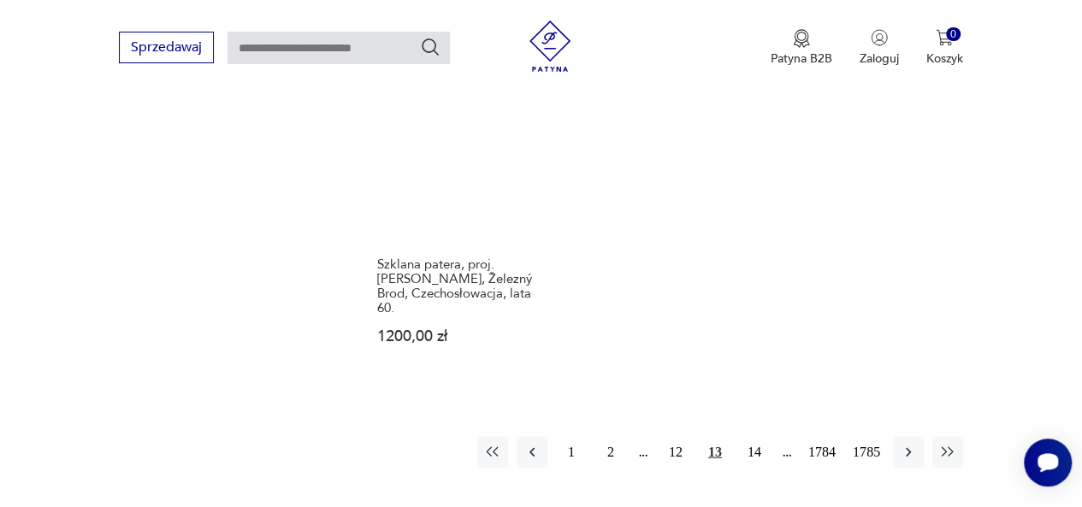
scroll to position [2273, 0]
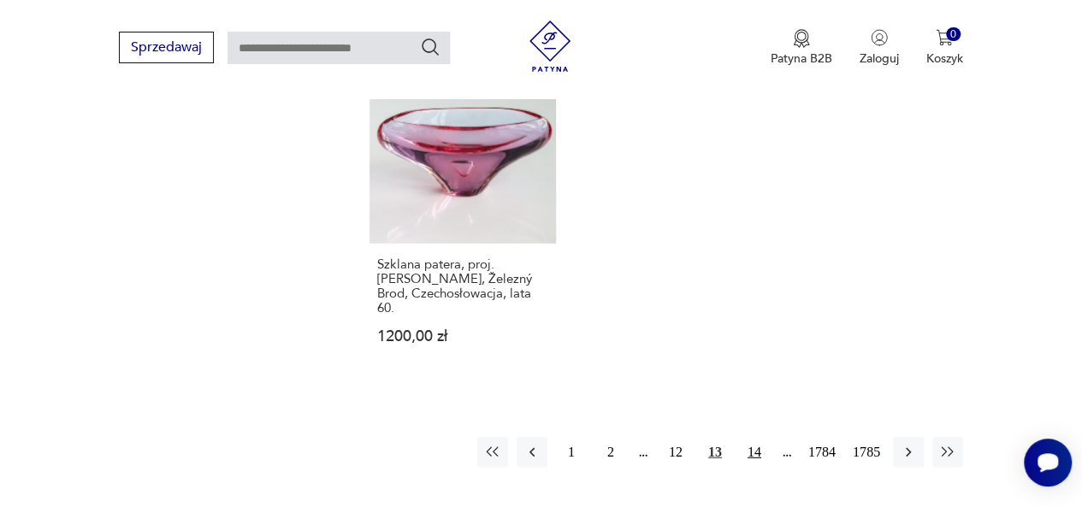
click at [756, 437] on button "14" at bounding box center [754, 452] width 31 height 31
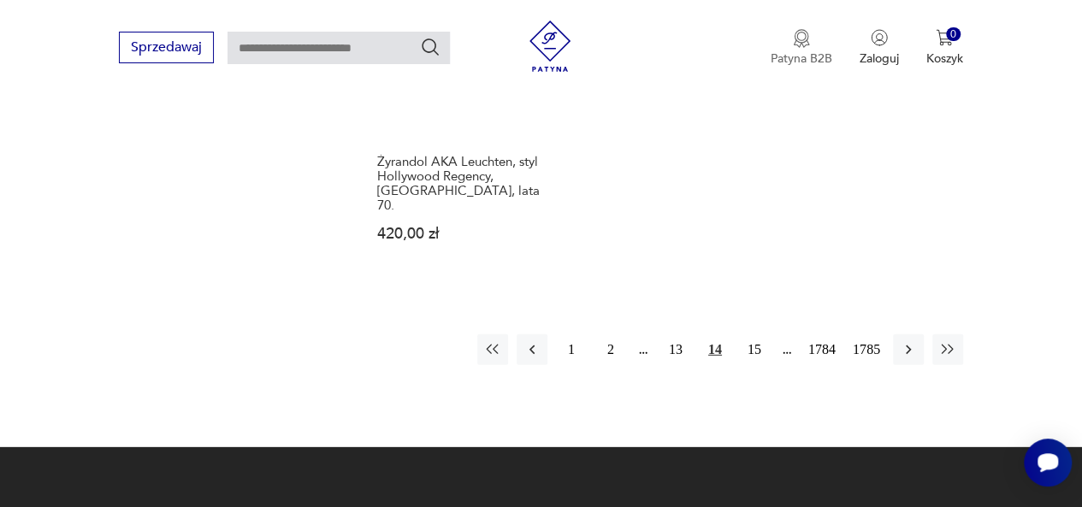
scroll to position [2358, 0]
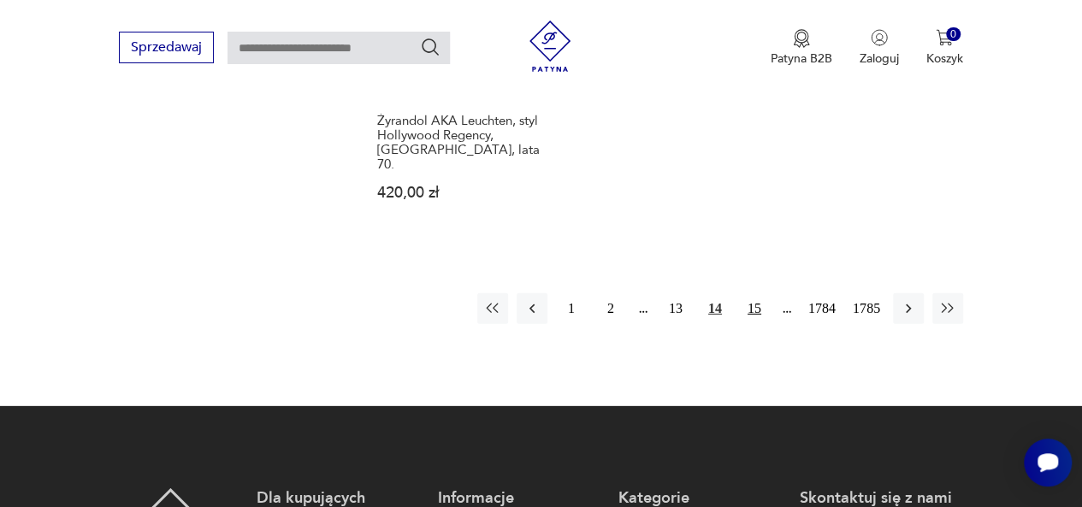
click at [753, 293] on button "15" at bounding box center [754, 308] width 31 height 31
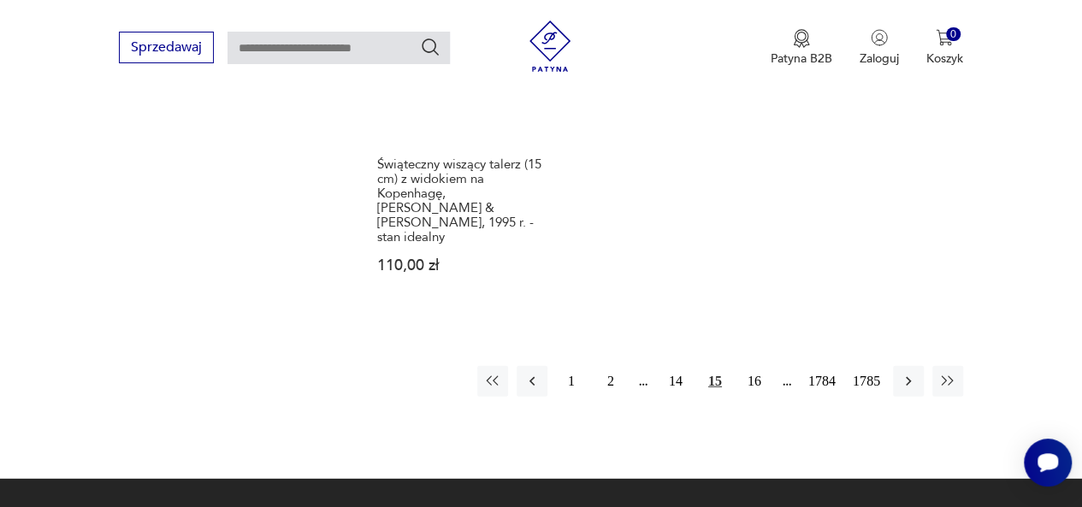
scroll to position [2273, 0]
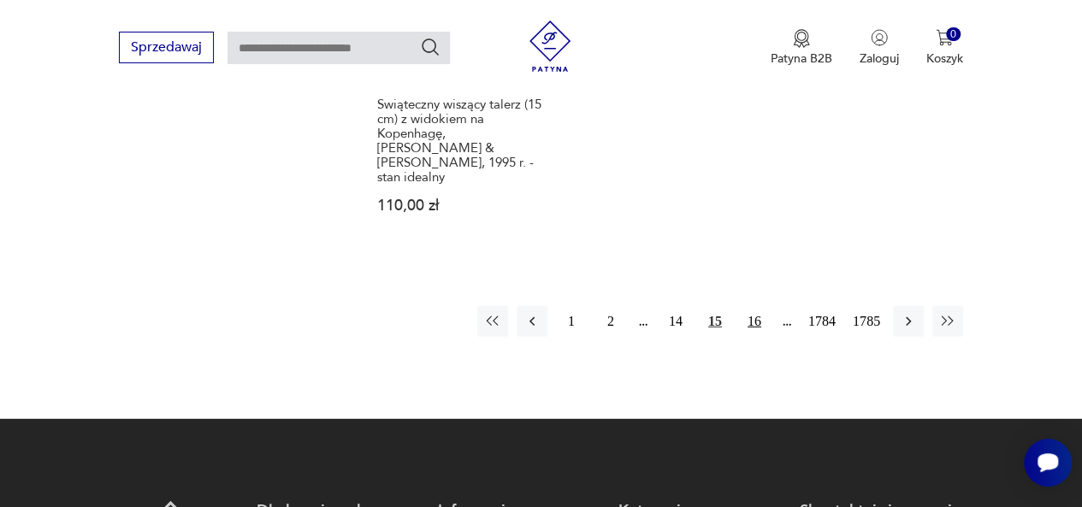
click at [752, 306] on button "16" at bounding box center [754, 321] width 31 height 31
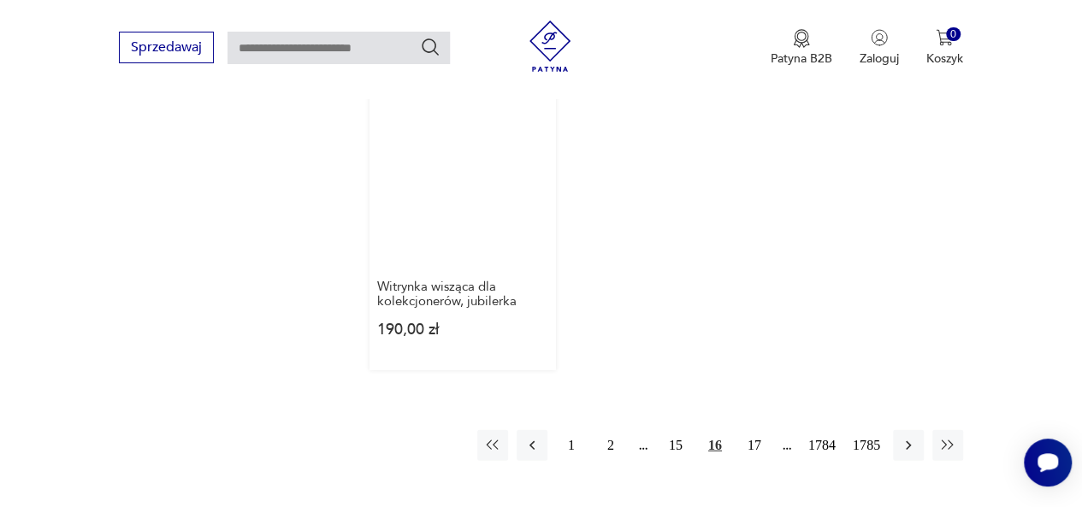
scroll to position [2273, 0]
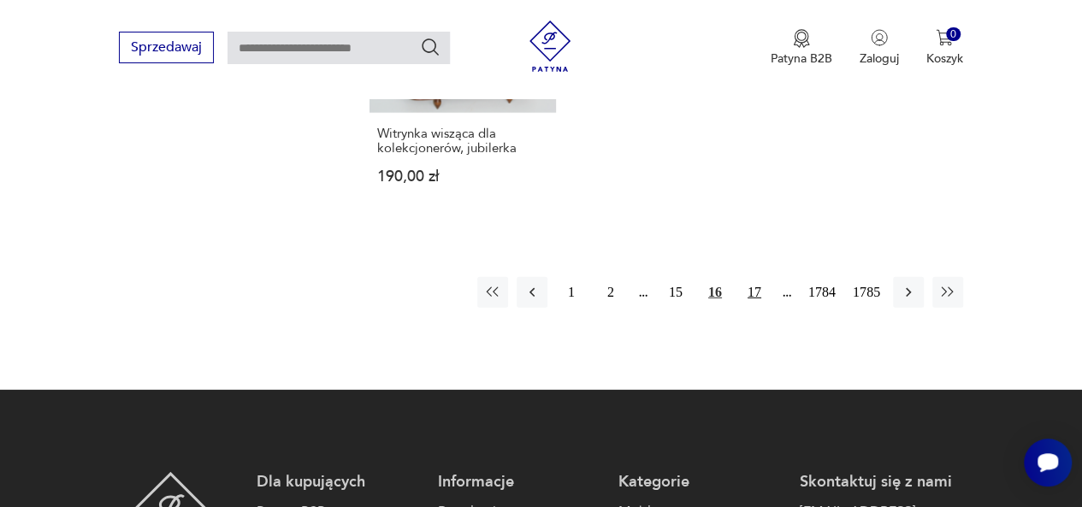
click at [753, 278] on button "17" at bounding box center [754, 292] width 31 height 31
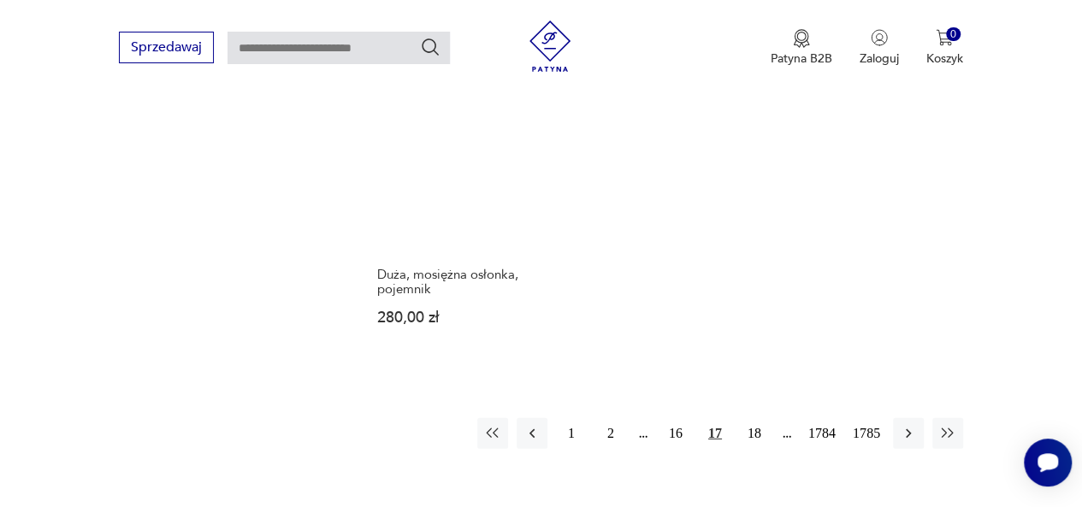
scroll to position [2358, 0]
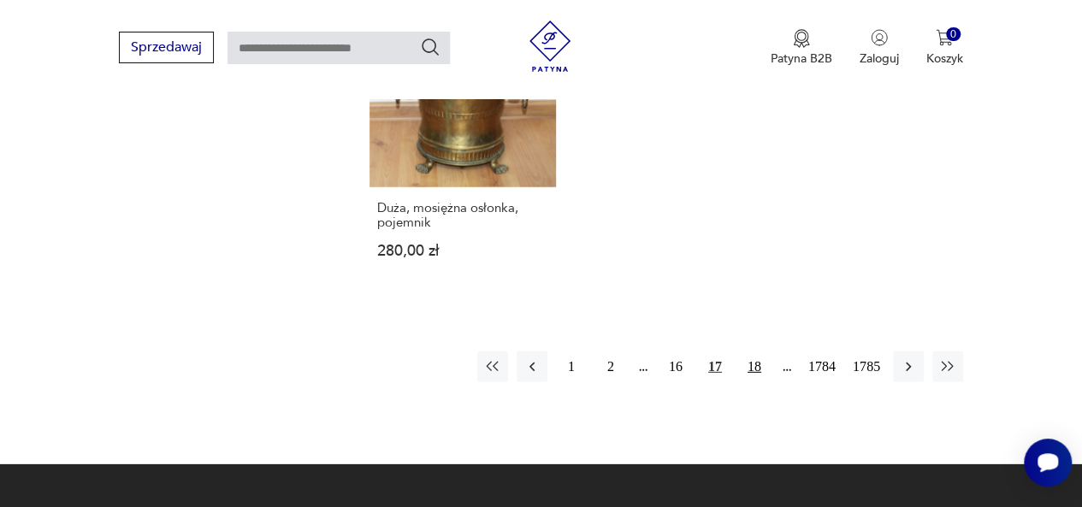
click at [756, 351] on button "18" at bounding box center [754, 366] width 31 height 31
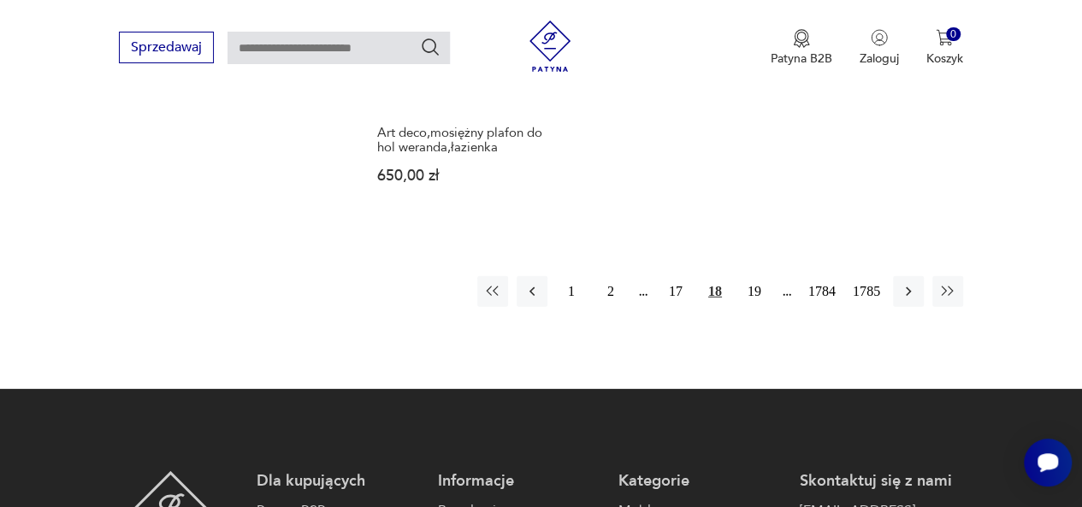
scroll to position [2358, 0]
